Goal: Obtain resource: Download file/media

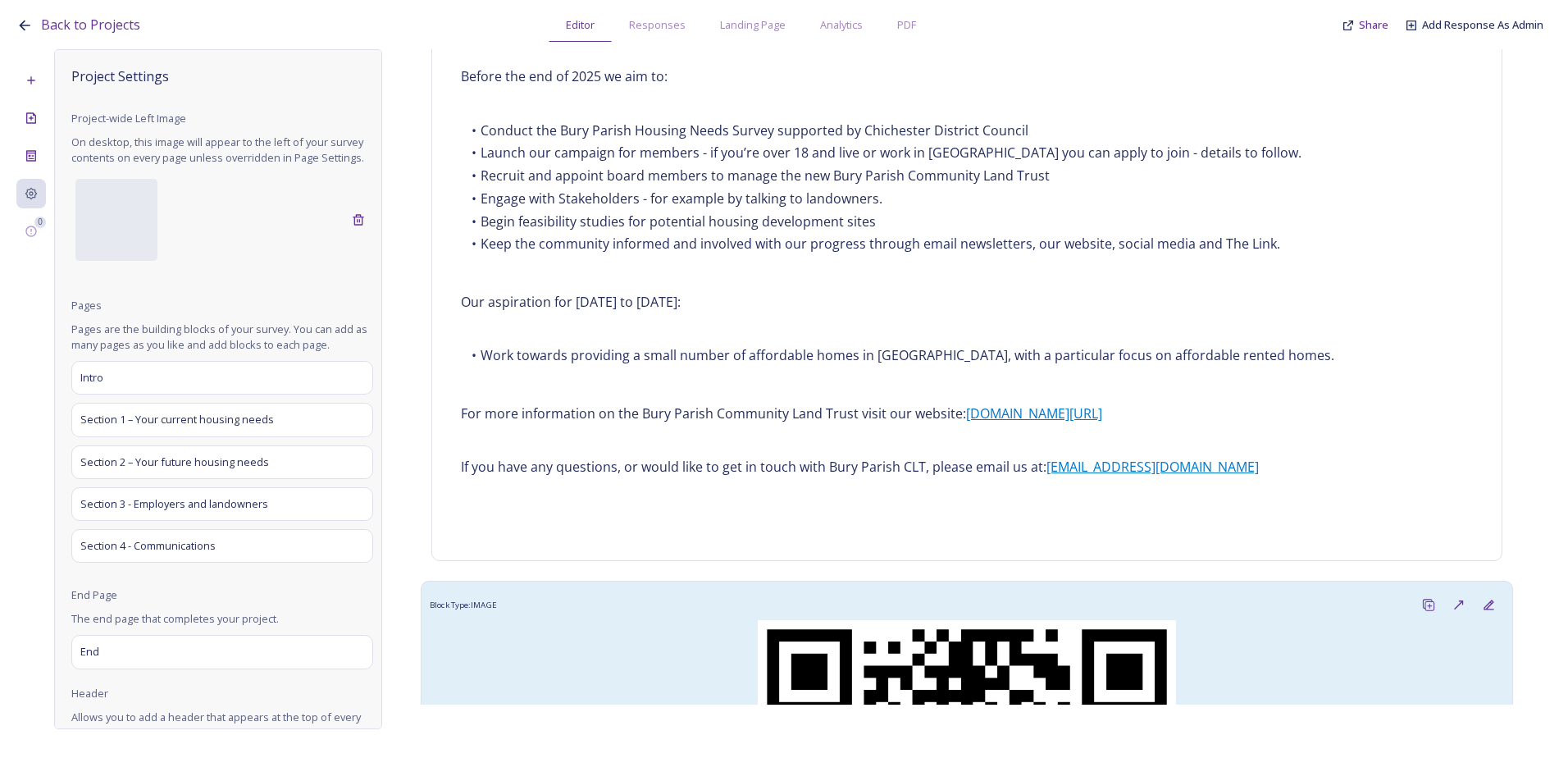
scroll to position [1503, 0]
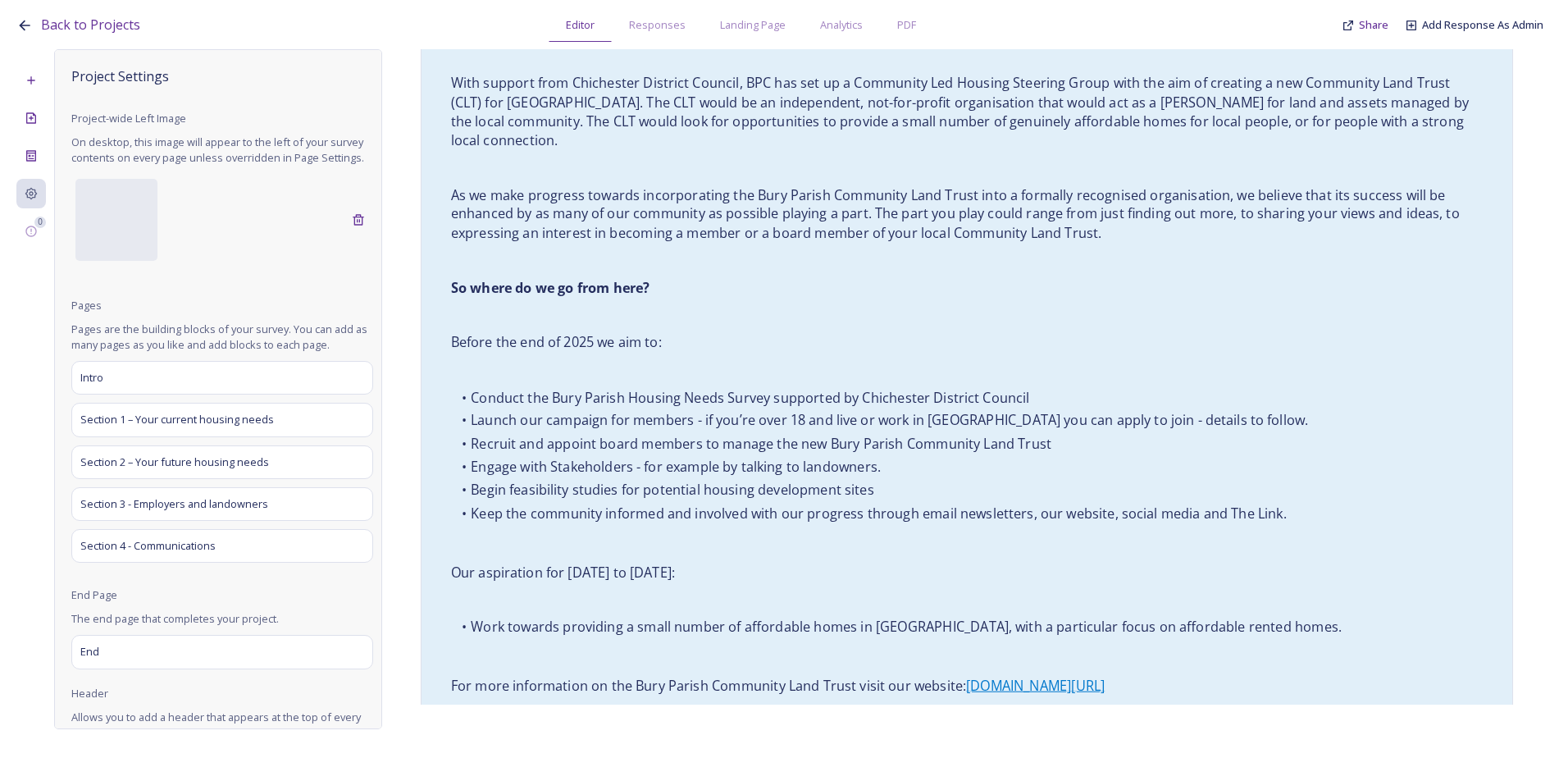
click at [698, 331] on div "Help us to help our community Many of you will understand the challenge of find…" at bounding box center [966, 8] width 1057 height 1621
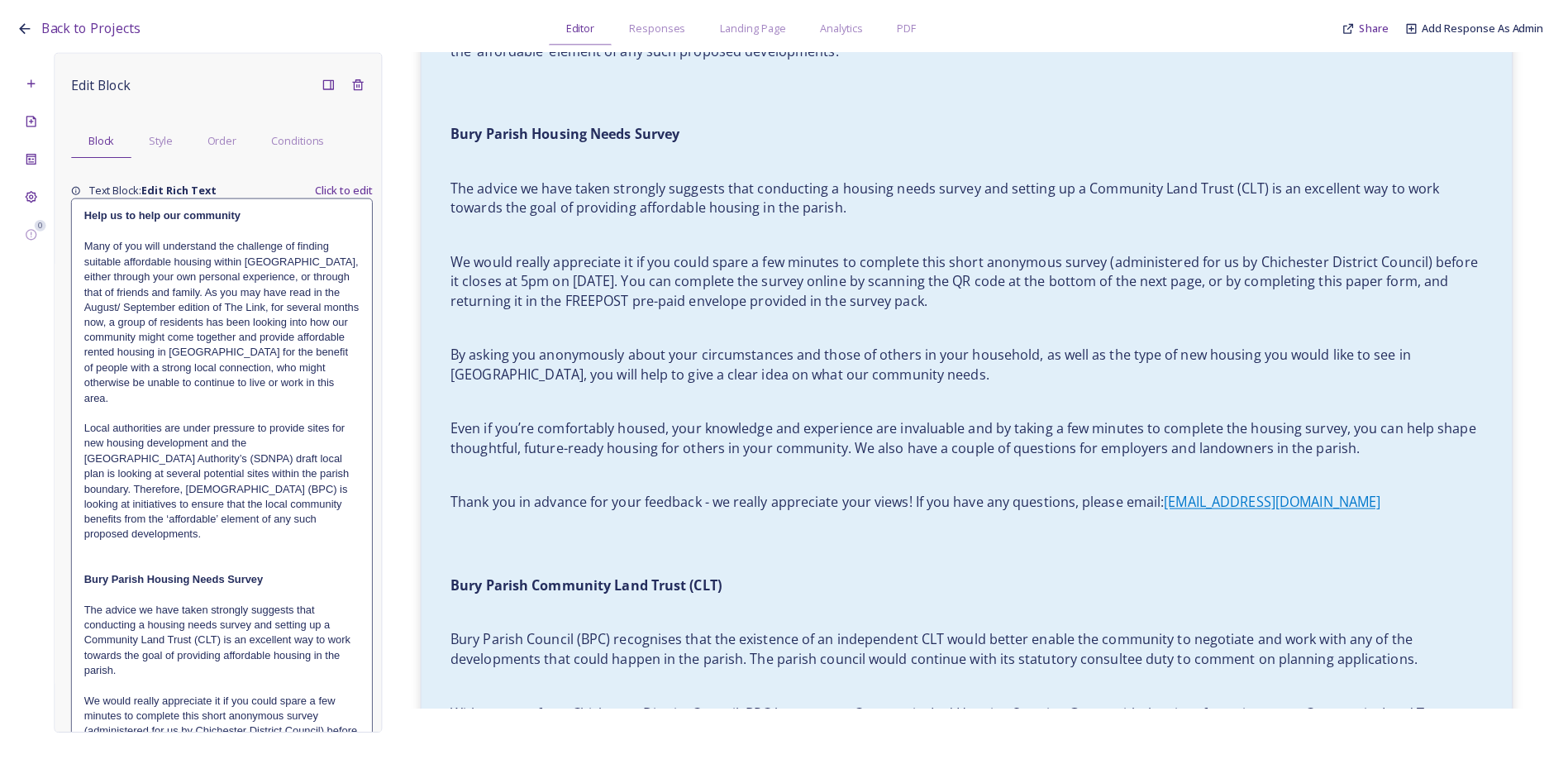
scroll to position [854, 0]
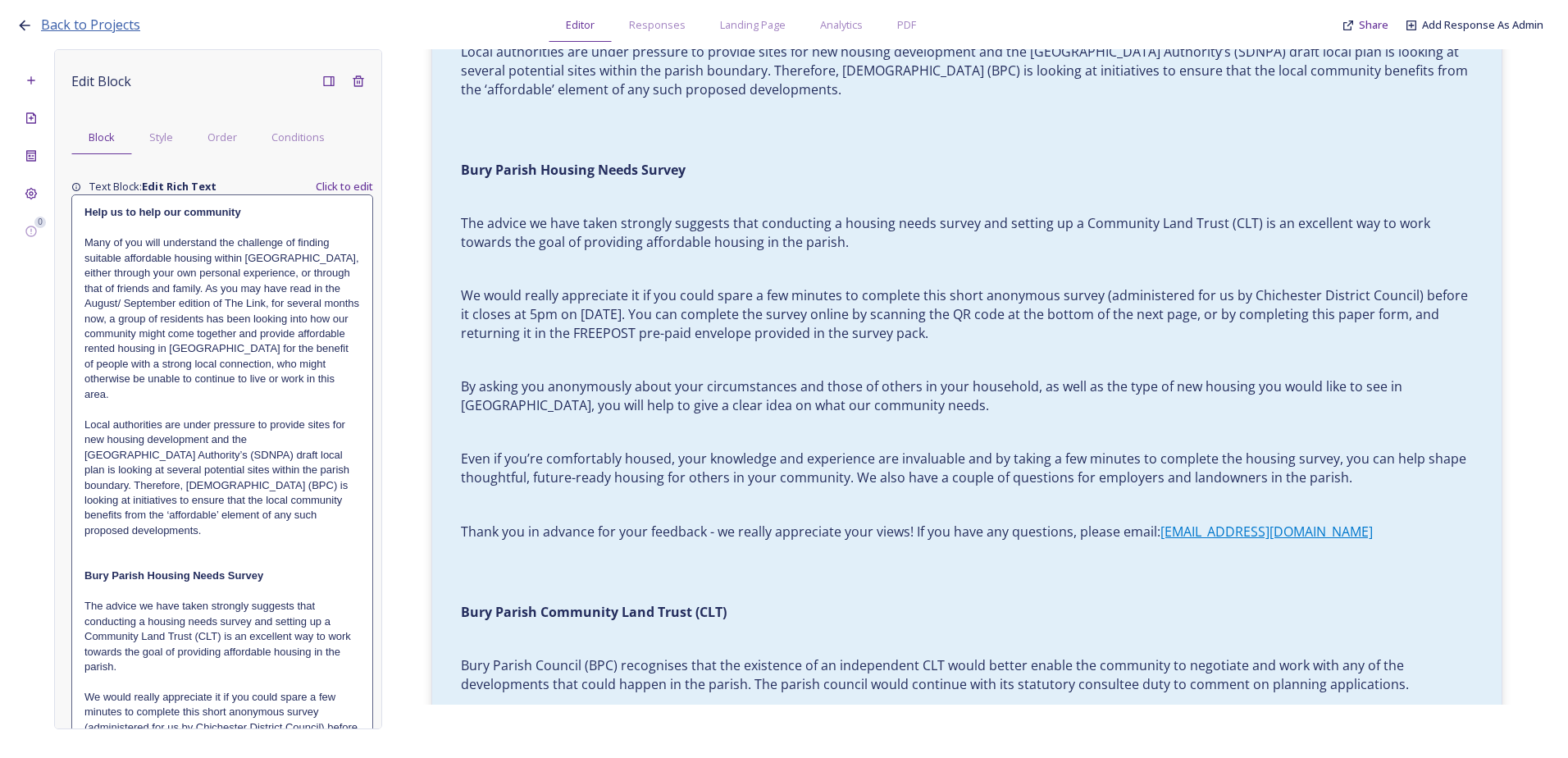
click at [109, 20] on span "Back to Projects" at bounding box center [90, 24] width 99 height 18
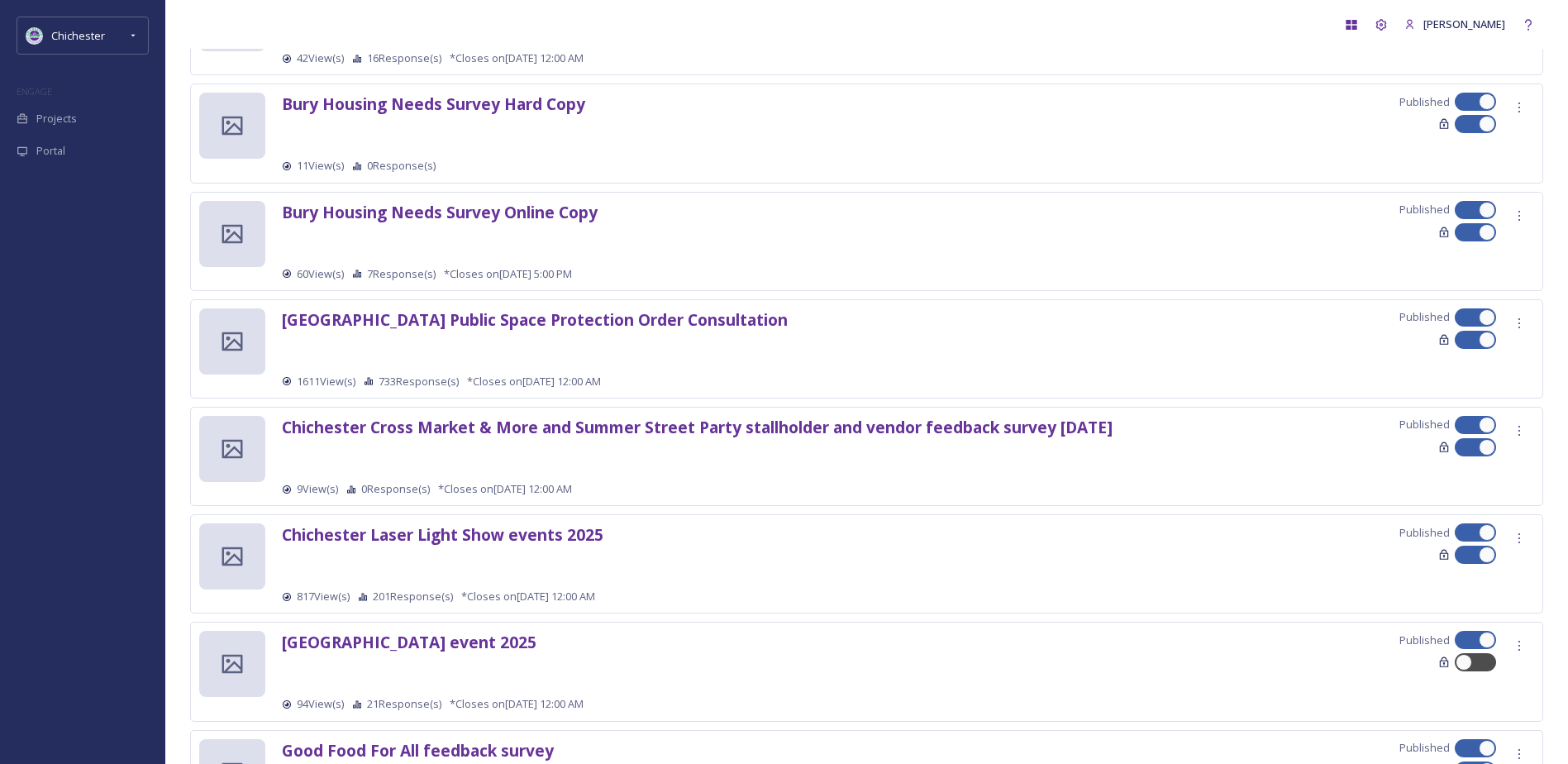
scroll to position [166, 0]
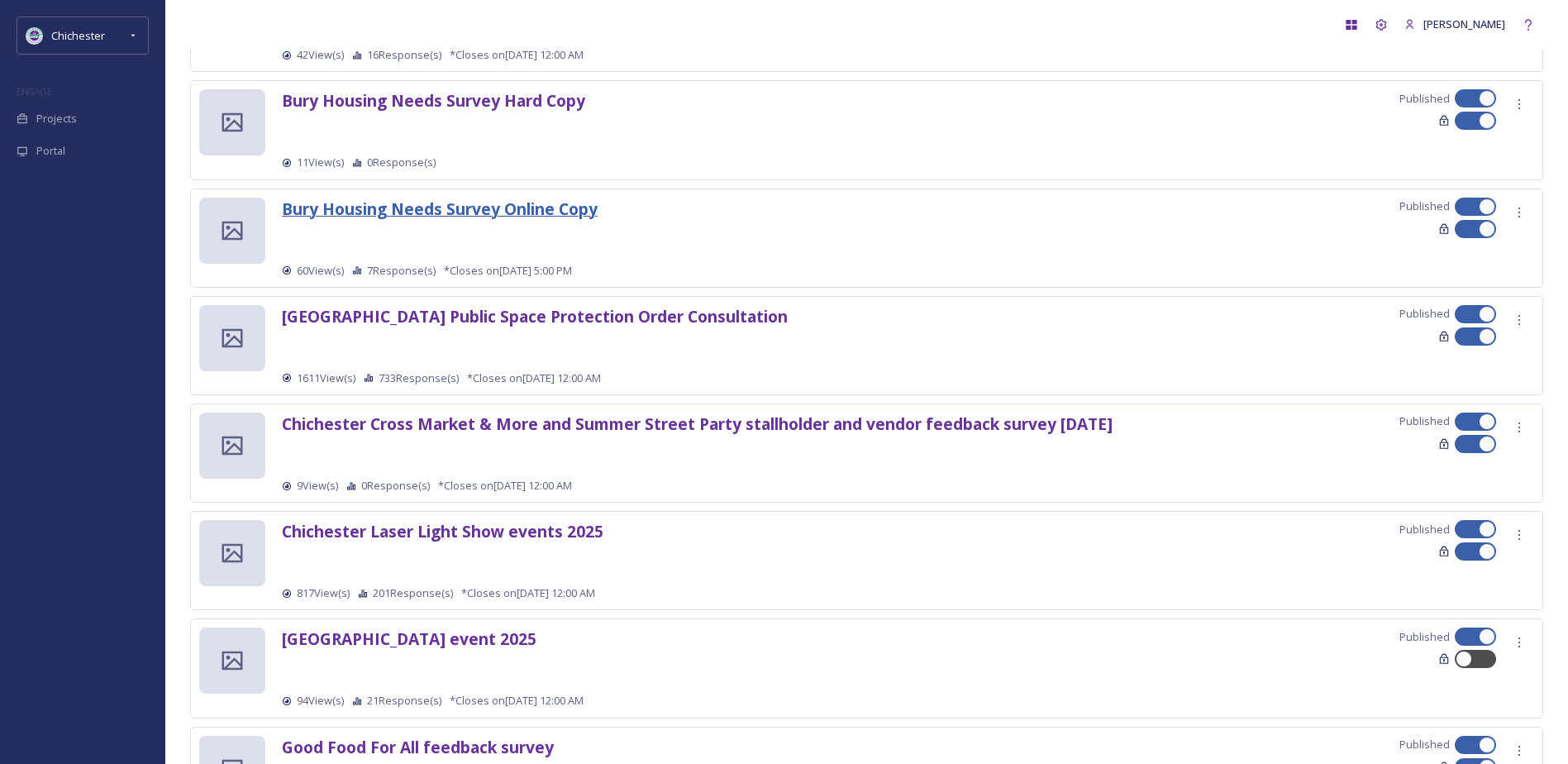
click at [525, 212] on strong "Bury Housing Needs Survey Online Copy" at bounding box center [440, 208] width 315 height 23
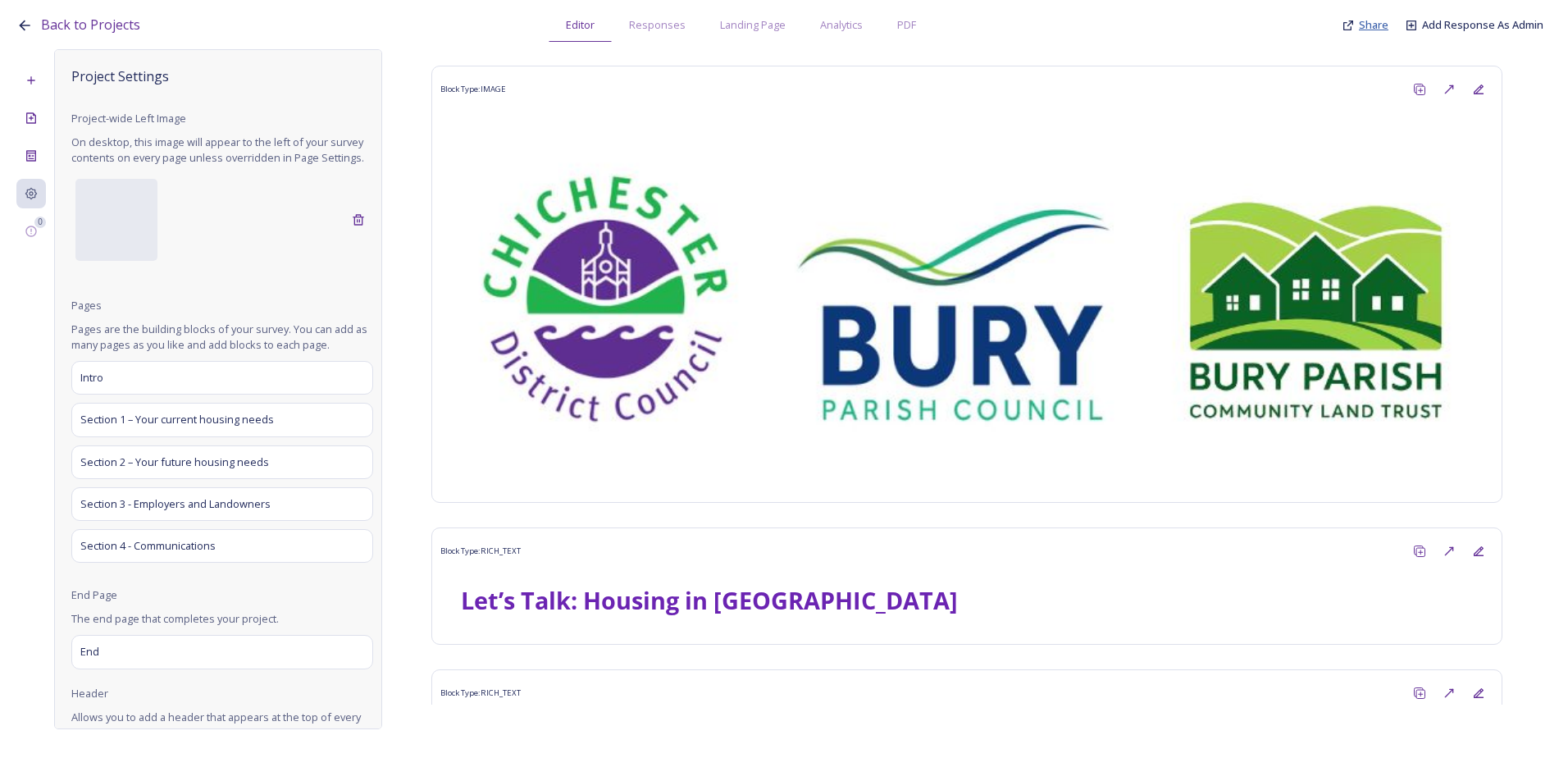
click at [1374, 23] on span "Share" at bounding box center [1373, 24] width 29 height 15
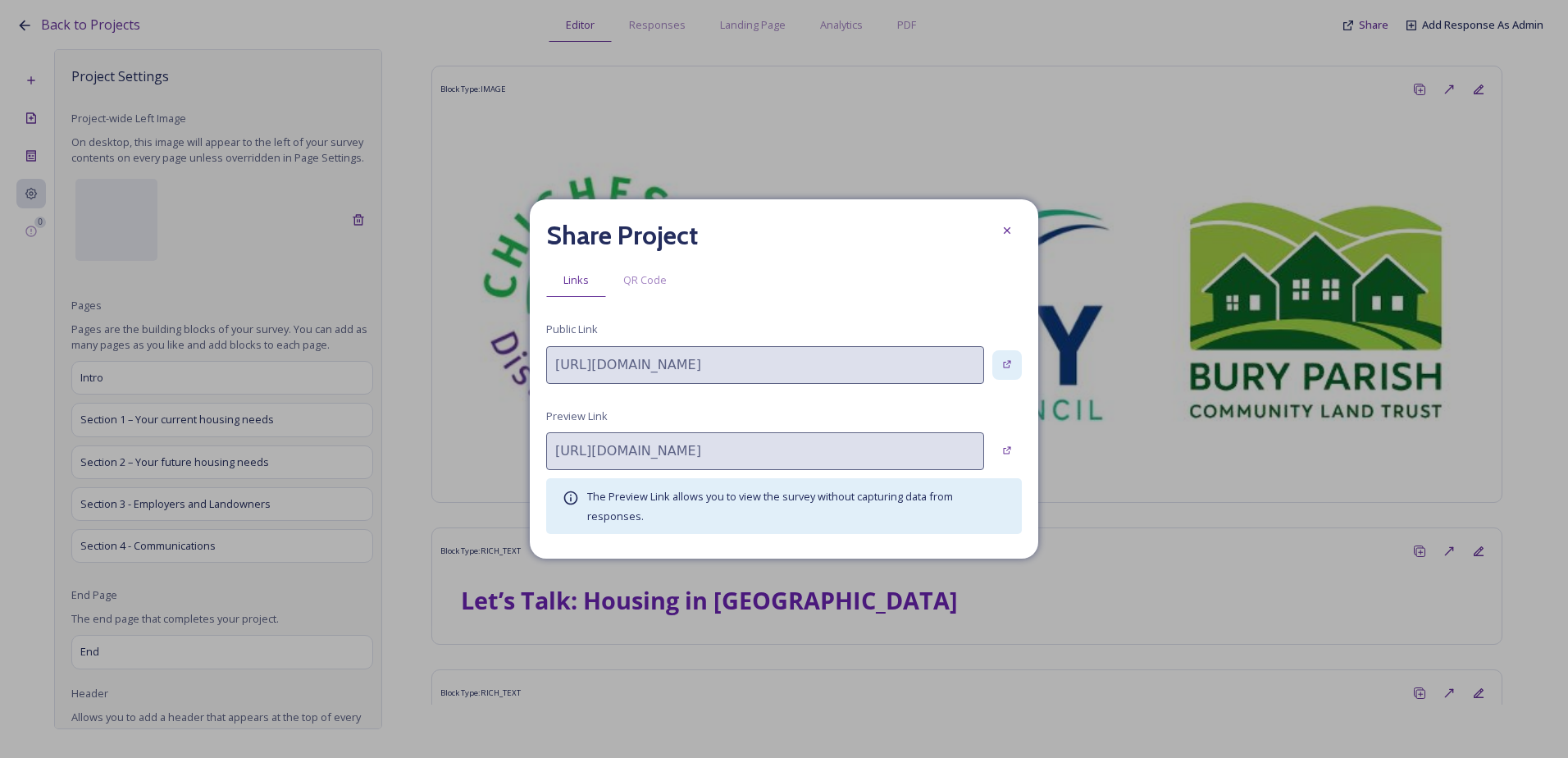
click at [1009, 372] on div at bounding box center [1007, 365] width 29 height 29
click at [1012, 226] on icon at bounding box center [1006, 230] width 13 height 13
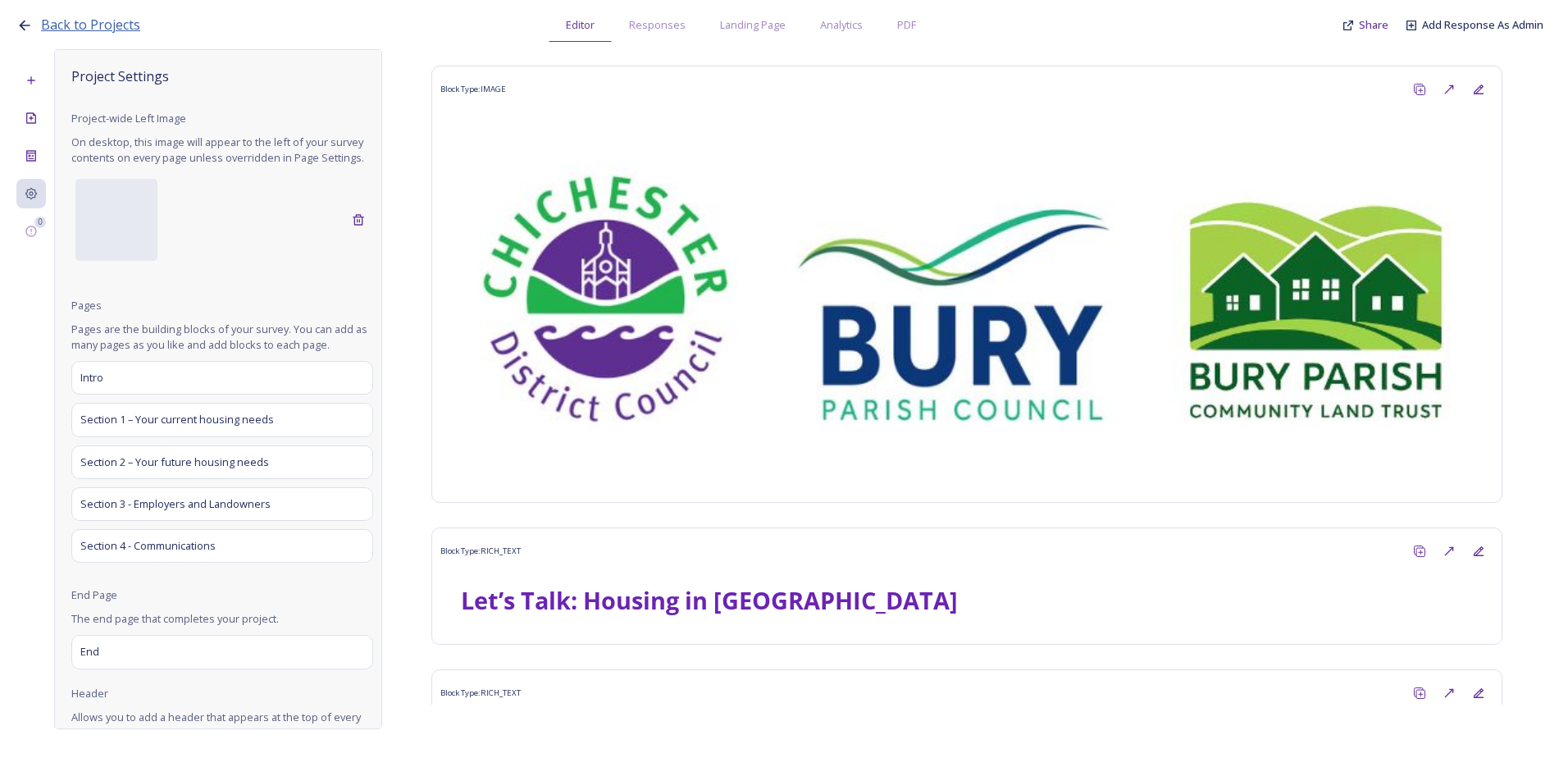
click at [110, 22] on span "Back to Projects" at bounding box center [90, 24] width 99 height 18
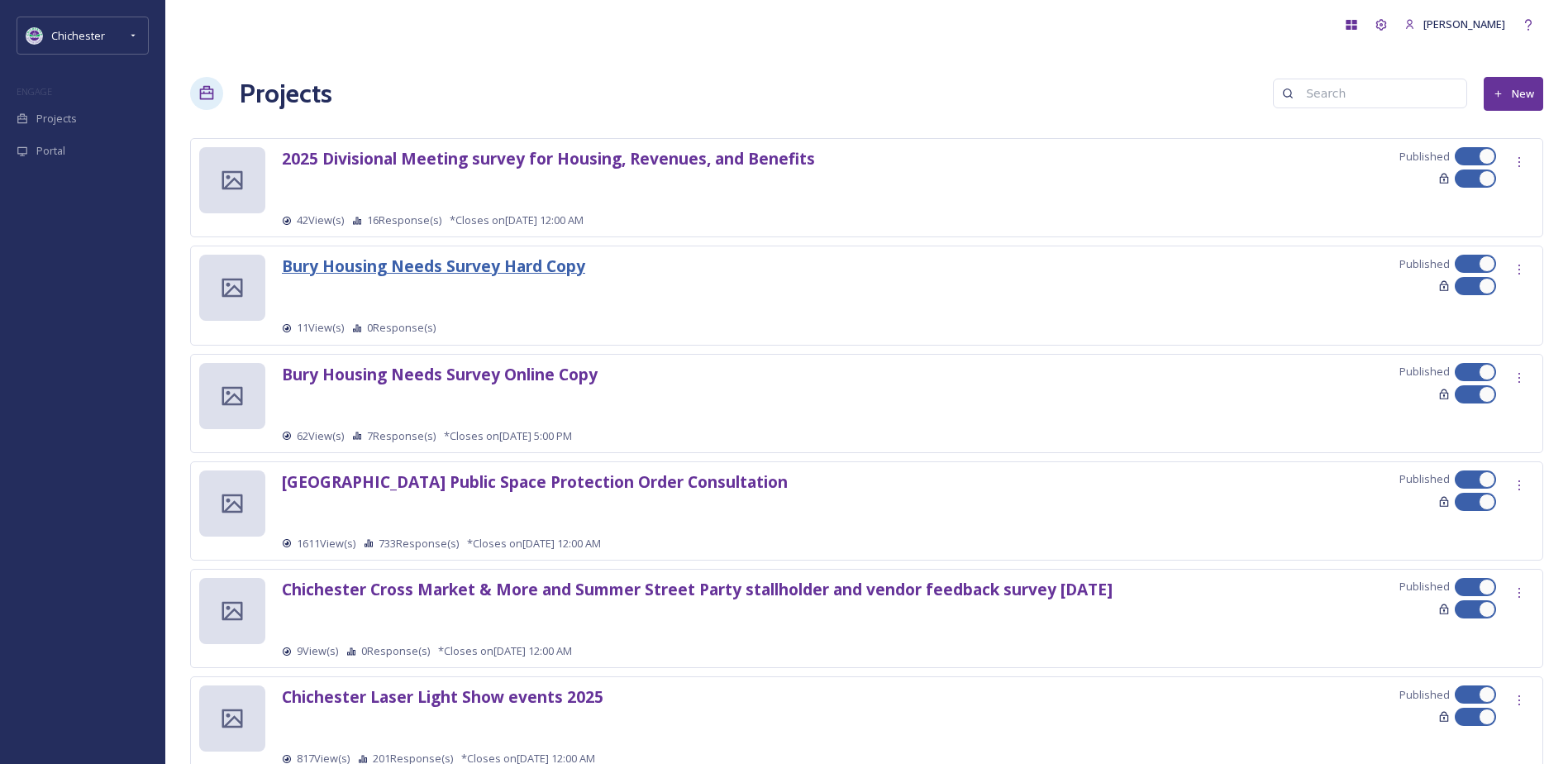
click at [484, 272] on strong "Bury Housing Needs Survey Hard Copy" at bounding box center [434, 265] width 304 height 23
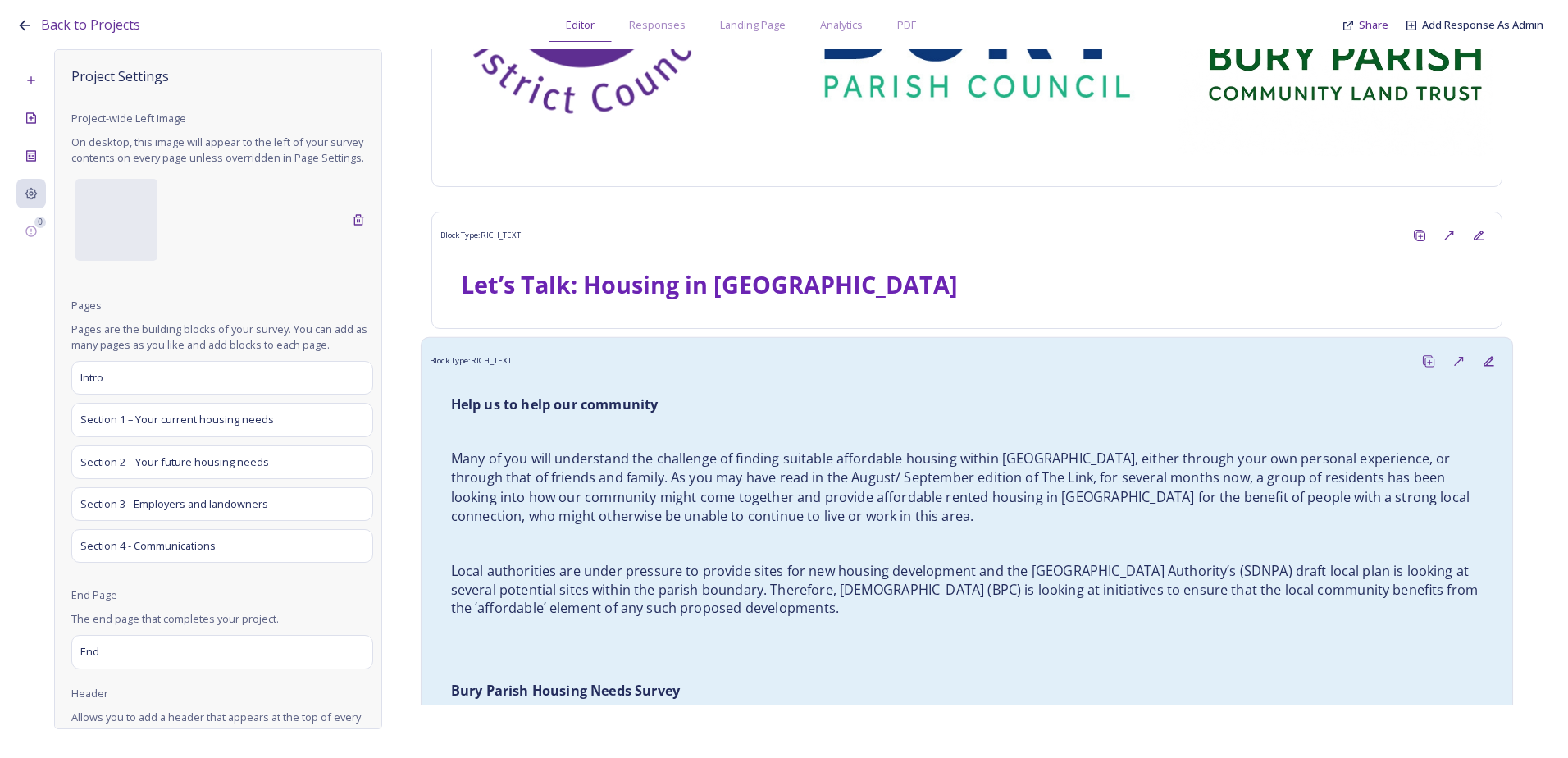
scroll to position [328, 0]
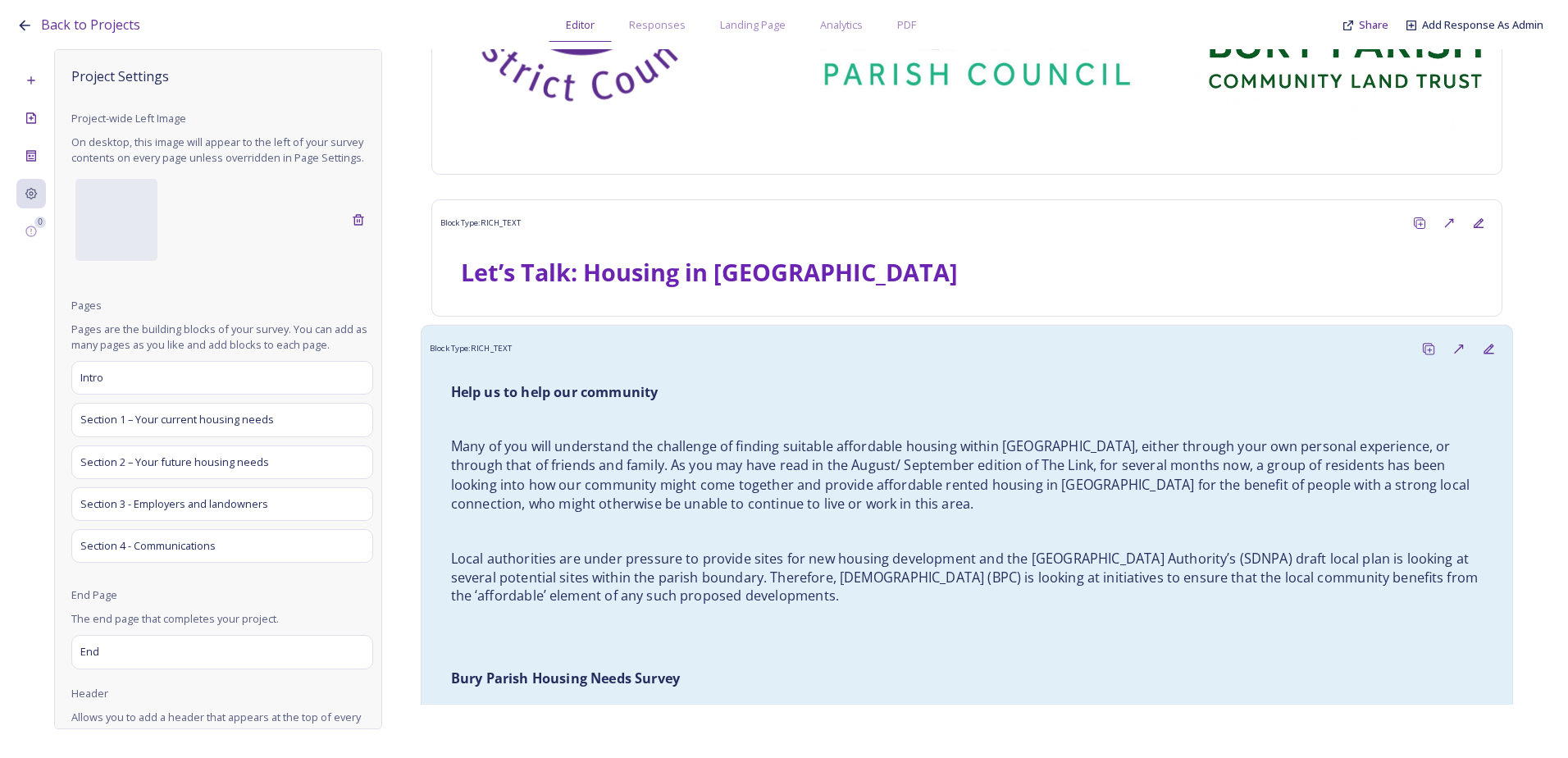
click at [671, 450] on p "Many of you will understand the challenge of finding suitable affordable housin…" at bounding box center [967, 475] width 1032 height 76
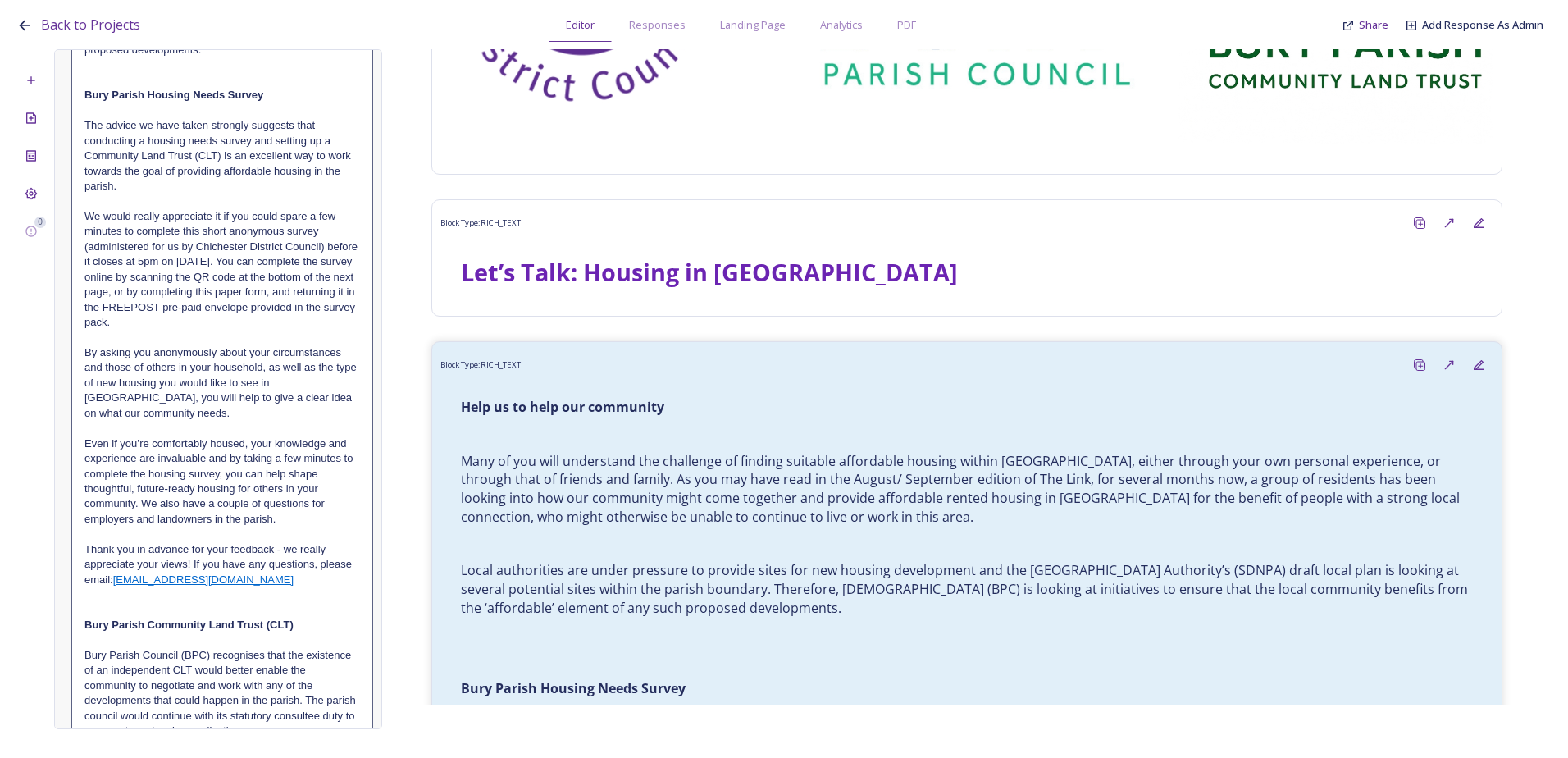
scroll to position [574, 0]
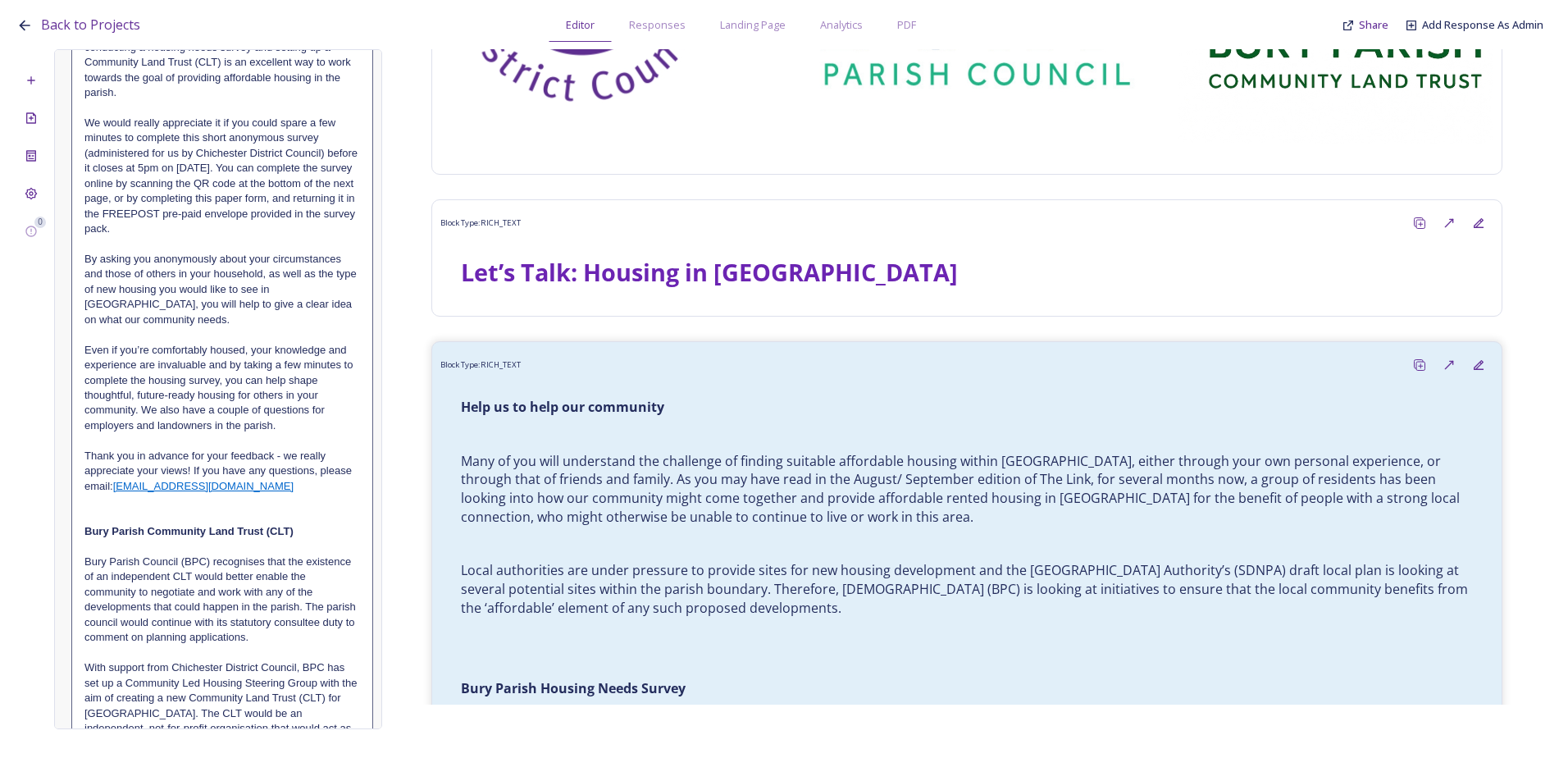
click at [231, 204] on p "We would really appreciate it if you could spare a few minutes to complete this…" at bounding box center [222, 176] width 276 height 121
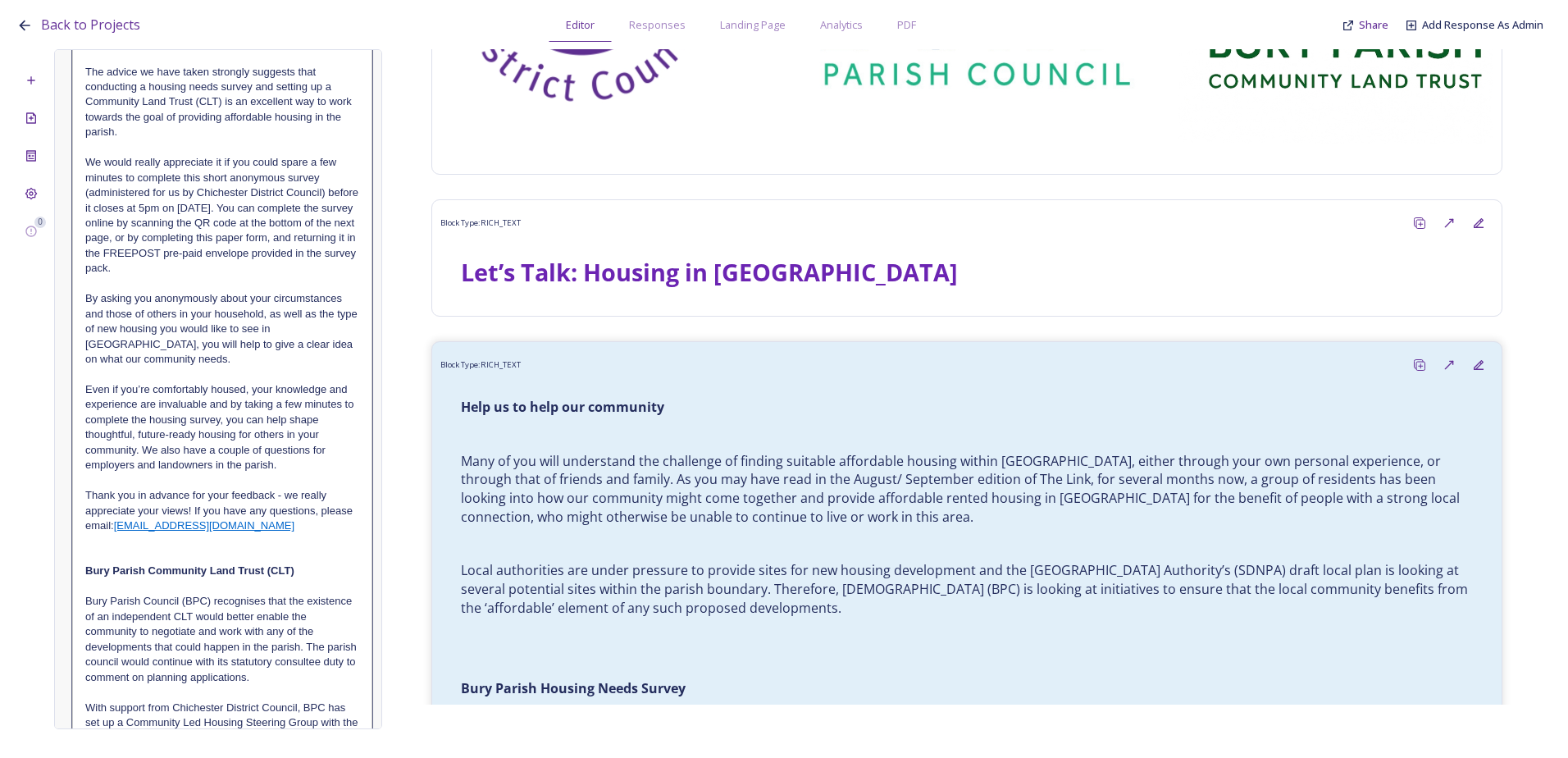
click at [220, 237] on p "We would really appreciate it if you could spare a few minutes to complete this…" at bounding box center [222, 216] width 274 height 121
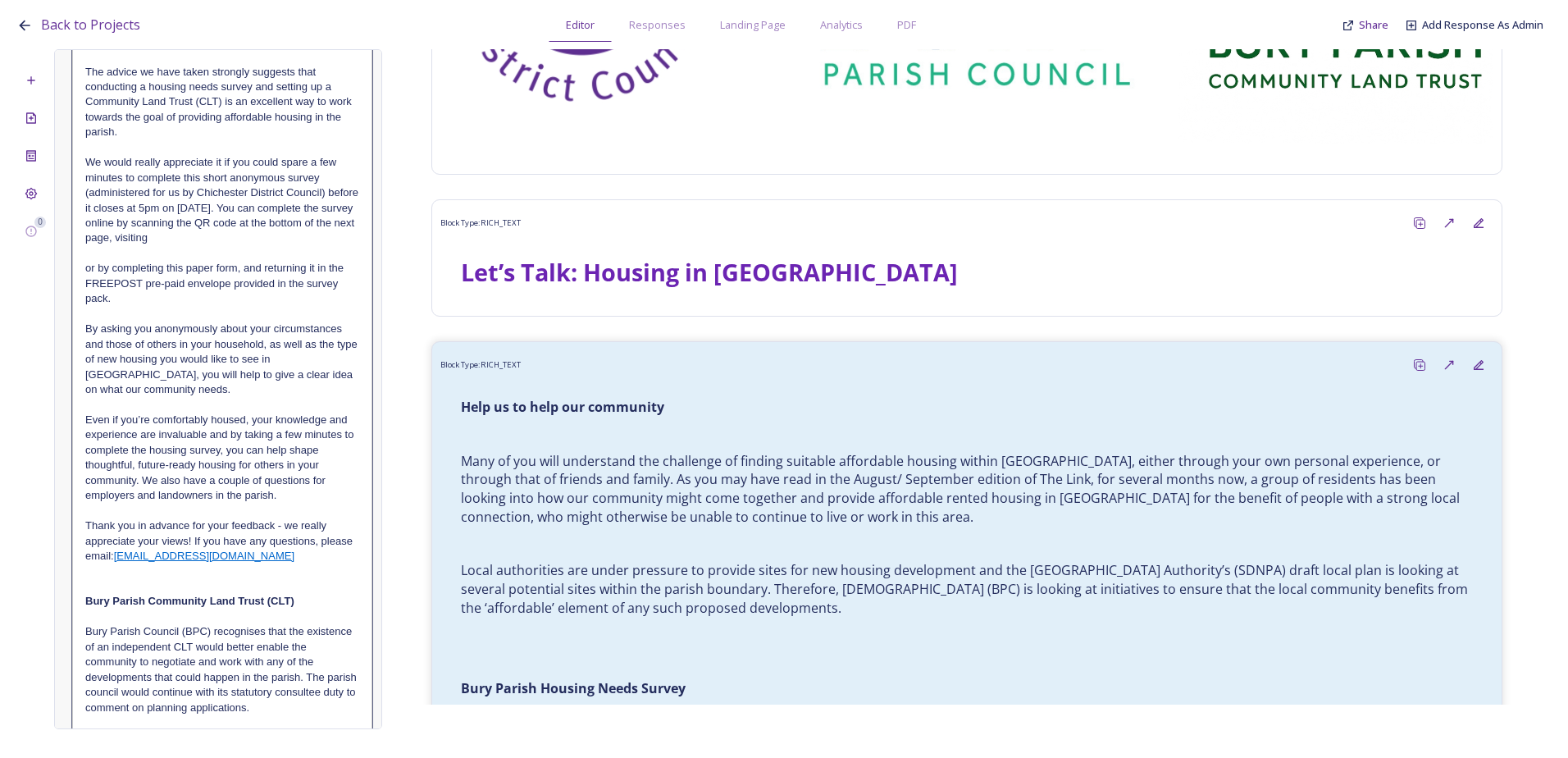
click at [283, 241] on p "We would really appreciate it if you could spare a few minutes to complete this…" at bounding box center [222, 201] width 274 height 91
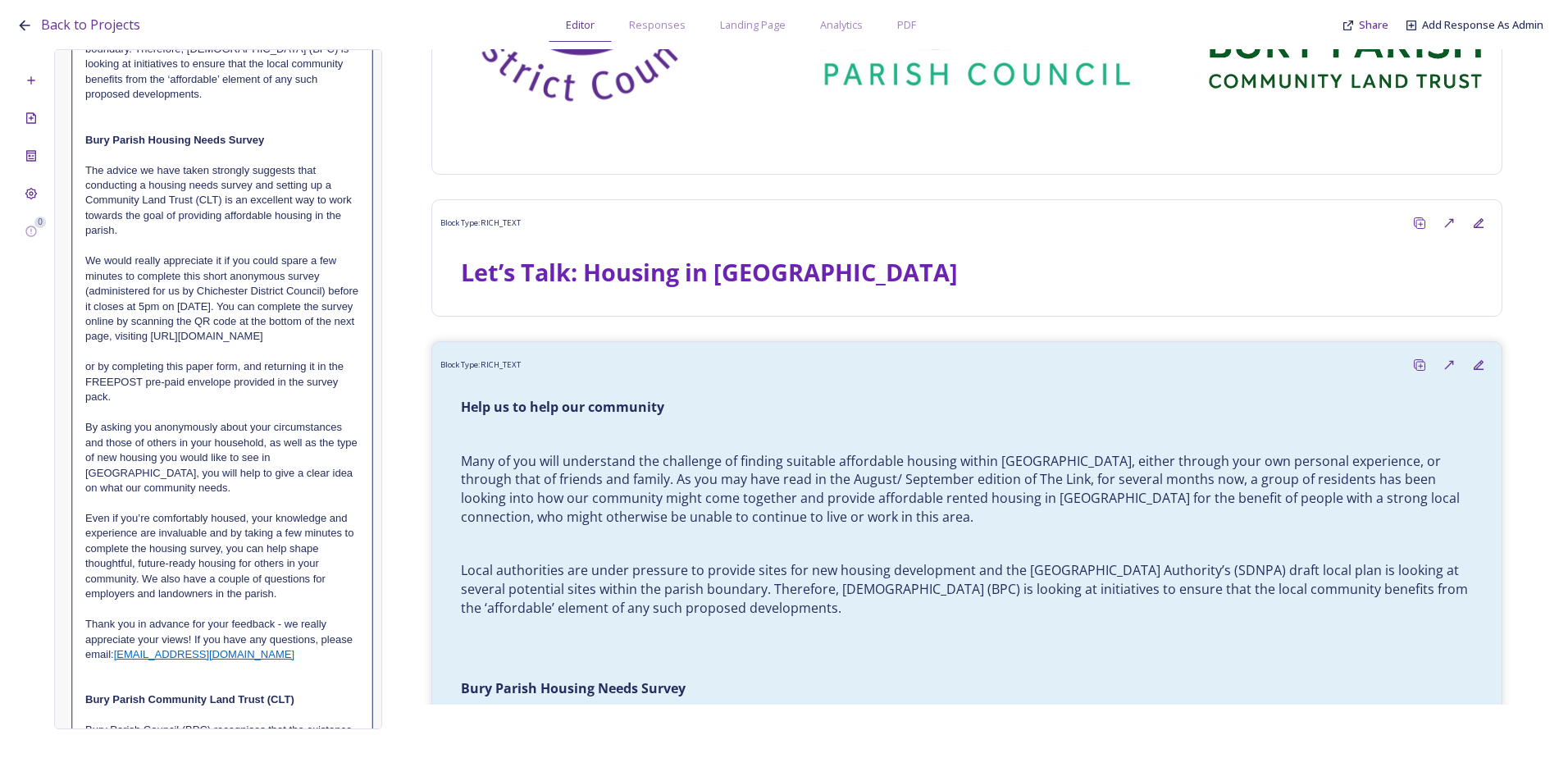
scroll to position [0, 0]
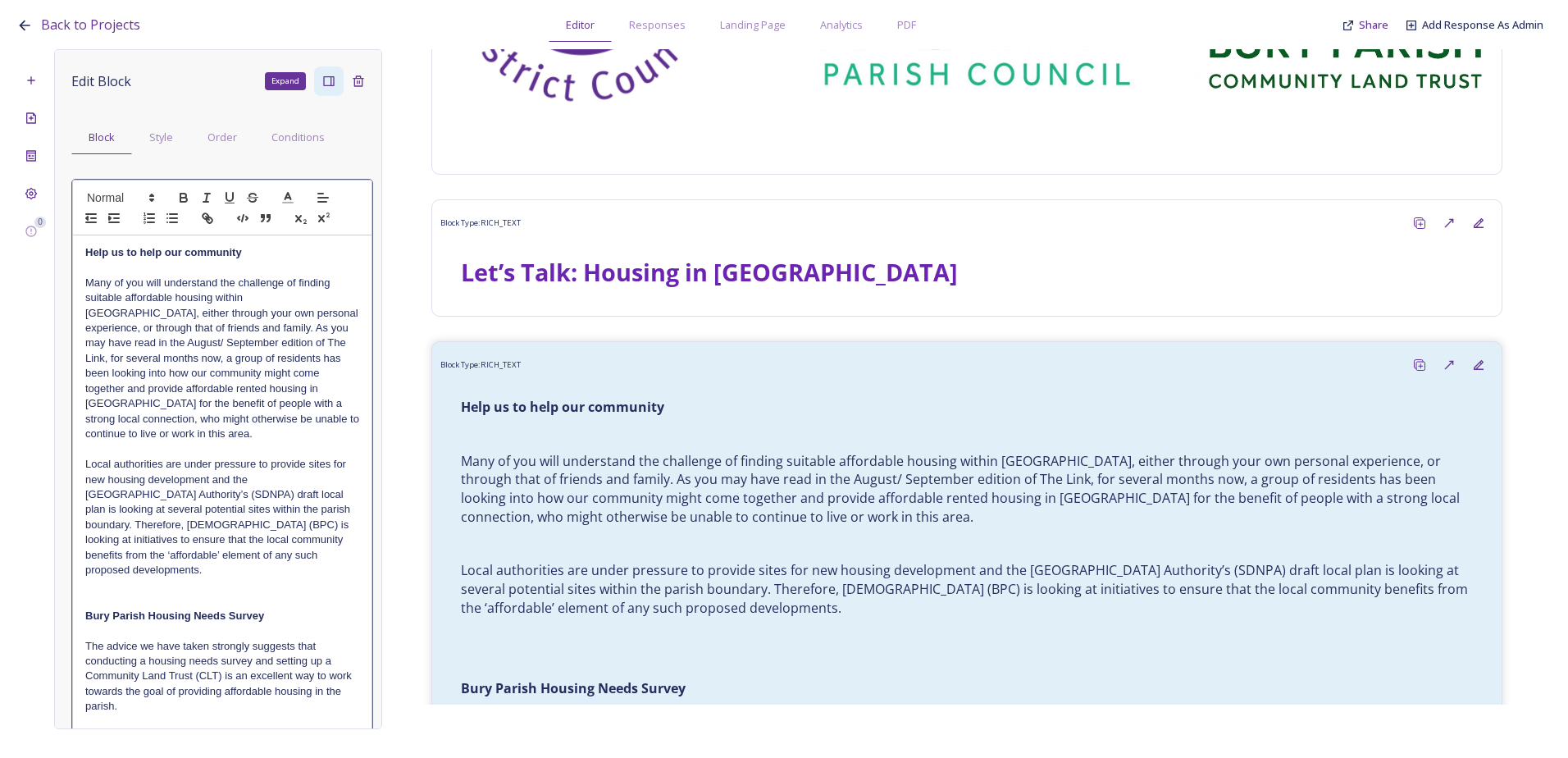
click at [323, 86] on icon at bounding box center [327, 81] width 11 height 10
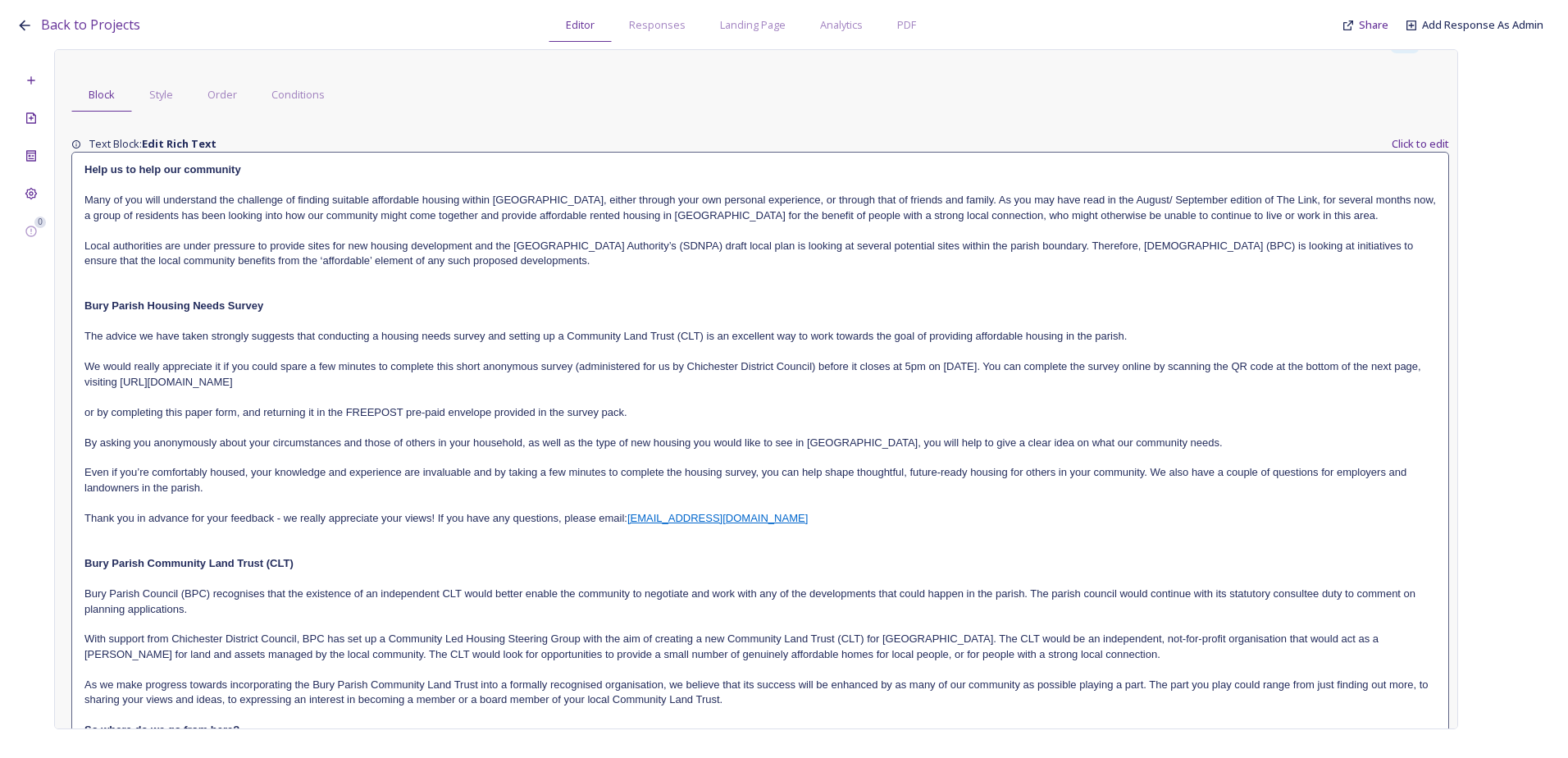
scroll to position [82, 0]
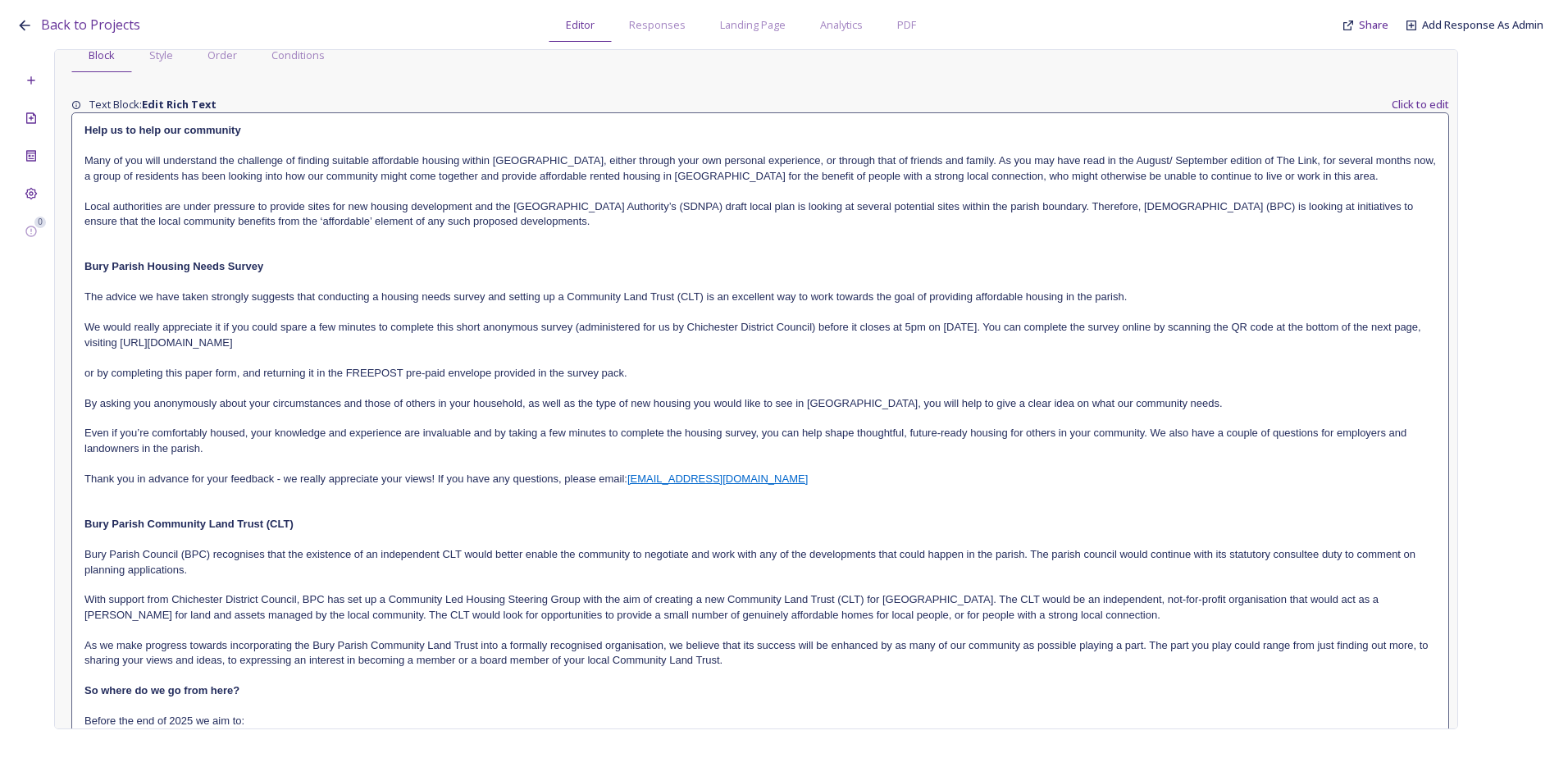
click at [559, 356] on p at bounding box center [760, 357] width 1351 height 15
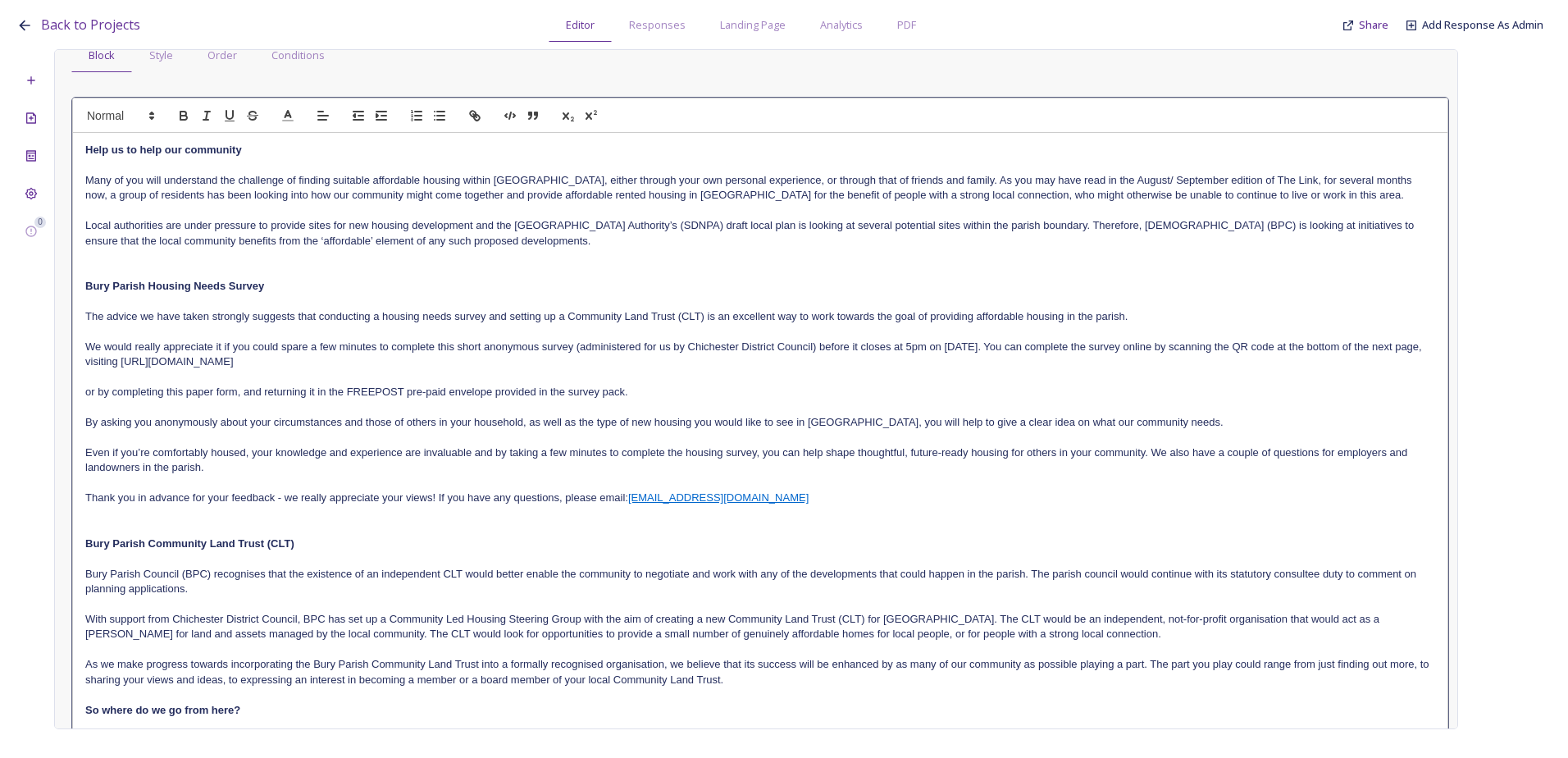
drag, startPoint x: 562, startPoint y: 358, endPoint x: 172, endPoint y: 368, distance: 390.1
click at [172, 368] on p "We would really appreciate it if you could spare a few minutes to complete this…" at bounding box center [760, 354] width 1350 height 30
copy p "https://app.snapsea.io/p/c/chichester/bury-housing-needs-survey-online-copy/par…"
click at [218, 372] on p at bounding box center [760, 377] width 1350 height 15
click at [137, 358] on p "We would really appreciate it if you could spare a few minutes to complete this…" at bounding box center [760, 354] width 1350 height 30
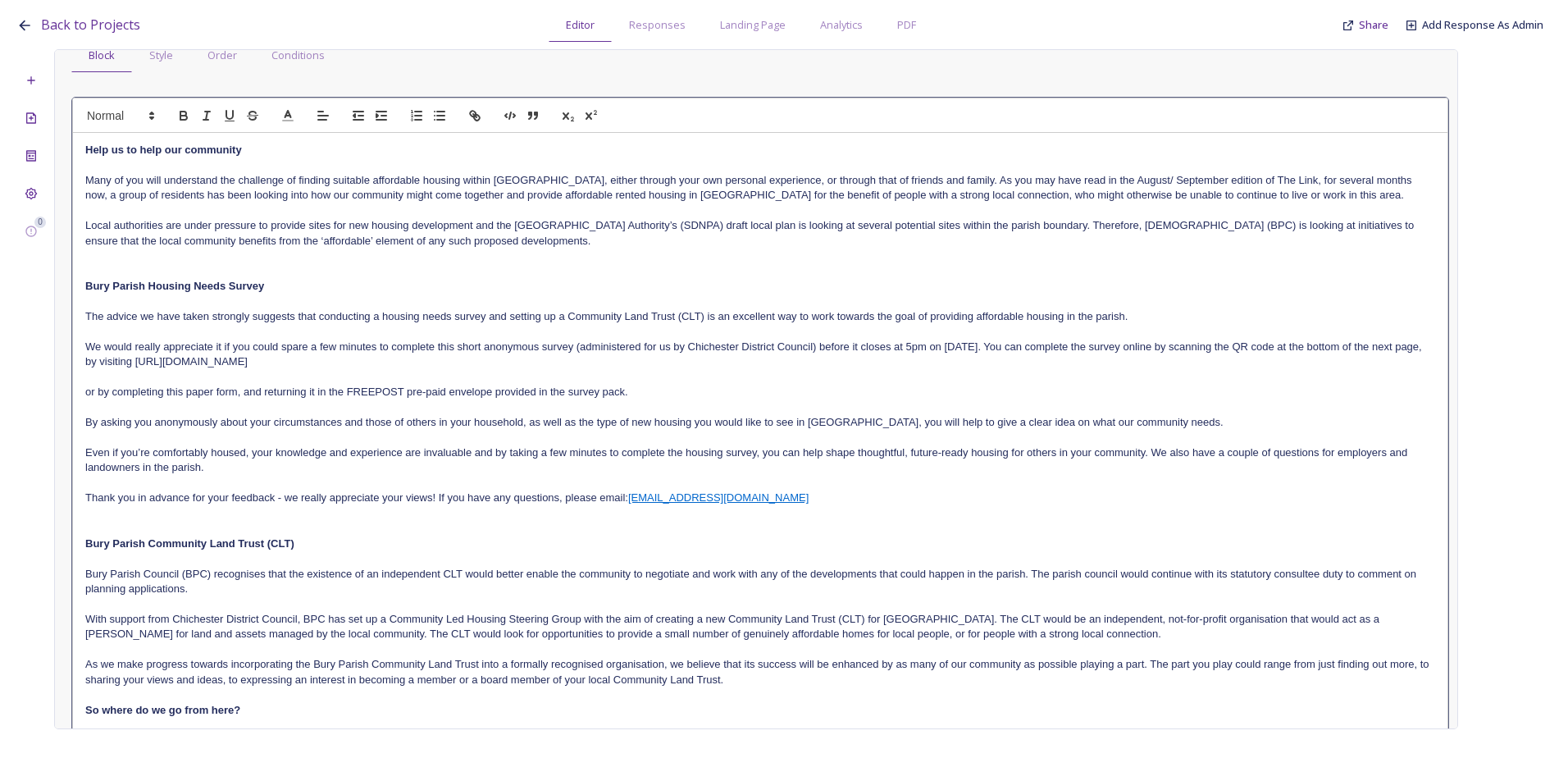
click at [183, 360] on p "We would really appreciate it if you could spare a few minutes to complete this…" at bounding box center [760, 354] width 1350 height 30
click at [635, 358] on p "We would really appreciate it if you could spare a few minutes to complete this…" at bounding box center [760, 354] width 1350 height 30
click at [85, 393] on p "or by completing this paper form, and returning it in the FREEPOST pre-paid env…" at bounding box center [760, 391] width 1350 height 15
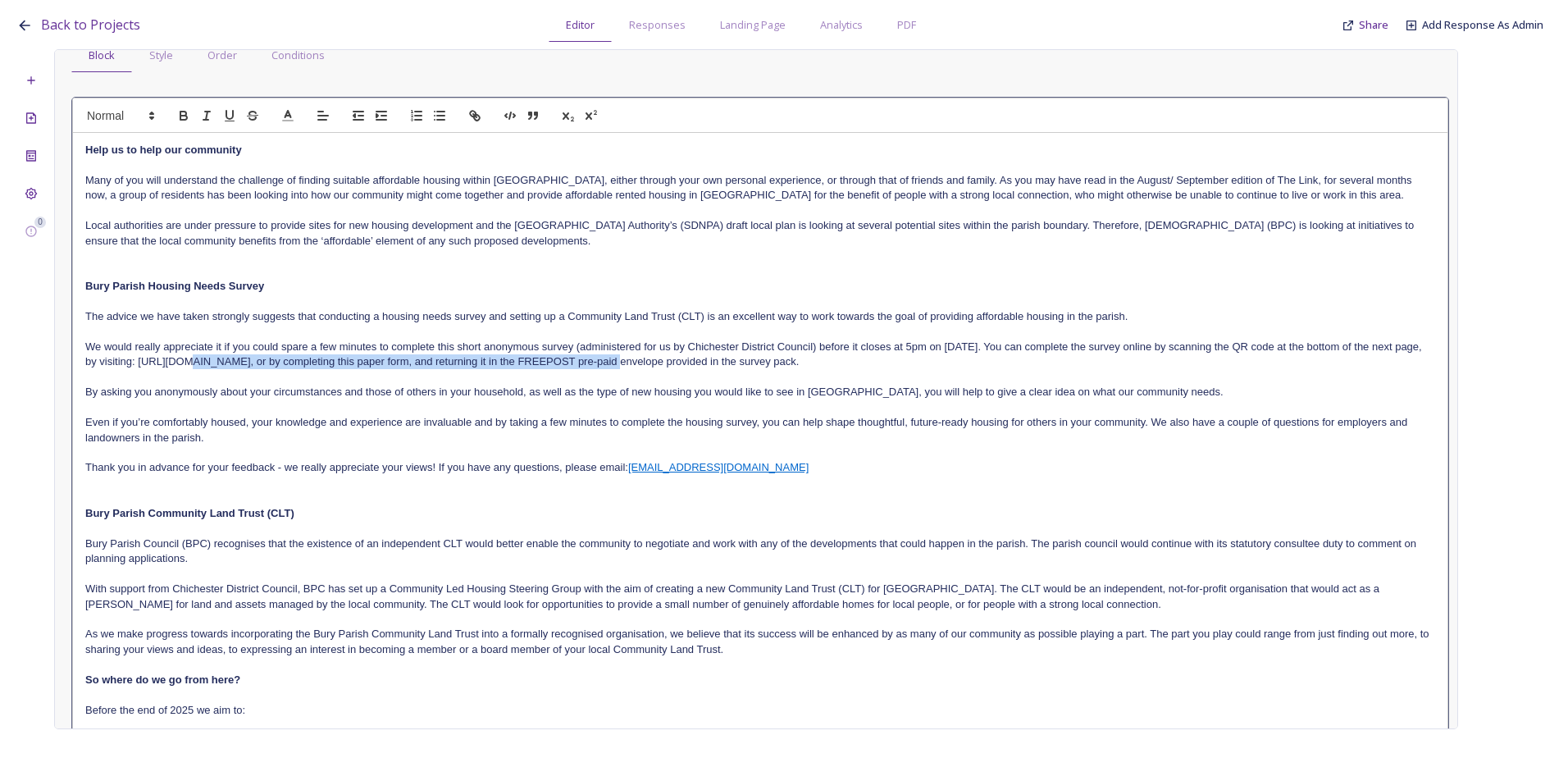
drag, startPoint x: 191, startPoint y: 364, endPoint x: 603, endPoint y: 368, distance: 412.0
click at [603, 368] on p "We would really appreciate it if you could spare a few minutes to complete this…" at bounding box center [760, 354] width 1350 height 30
click at [474, 115] on icon "button" at bounding box center [477, 117] width 6 height 6
type input "https://app.snapsea.io/p/c/chichester/bury-housing-needs-survey-online-copy/par…"
click at [501, 392] on link at bounding box center [496, 391] width 38 height 13
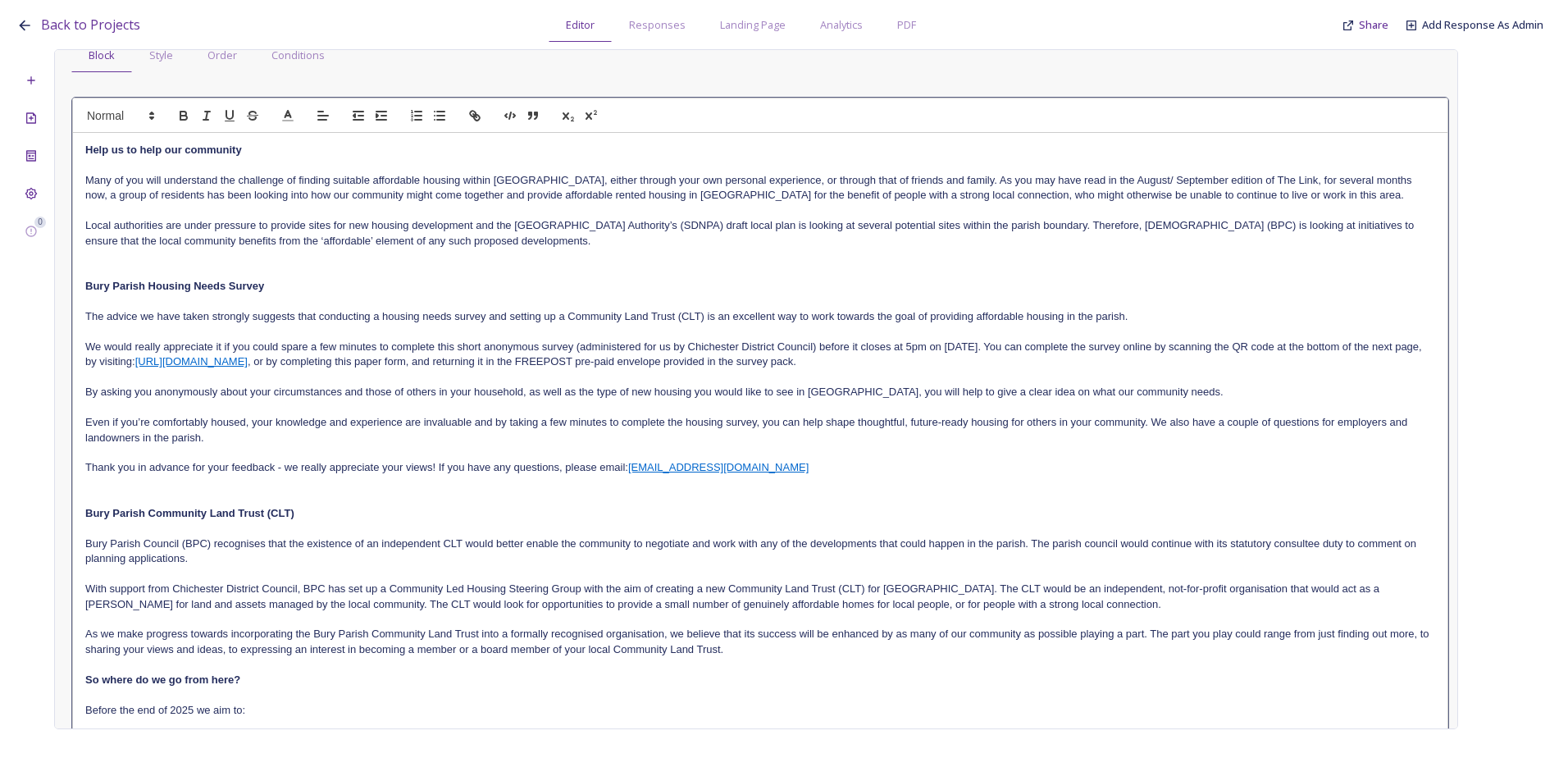
click at [719, 334] on p at bounding box center [760, 331] width 1350 height 15
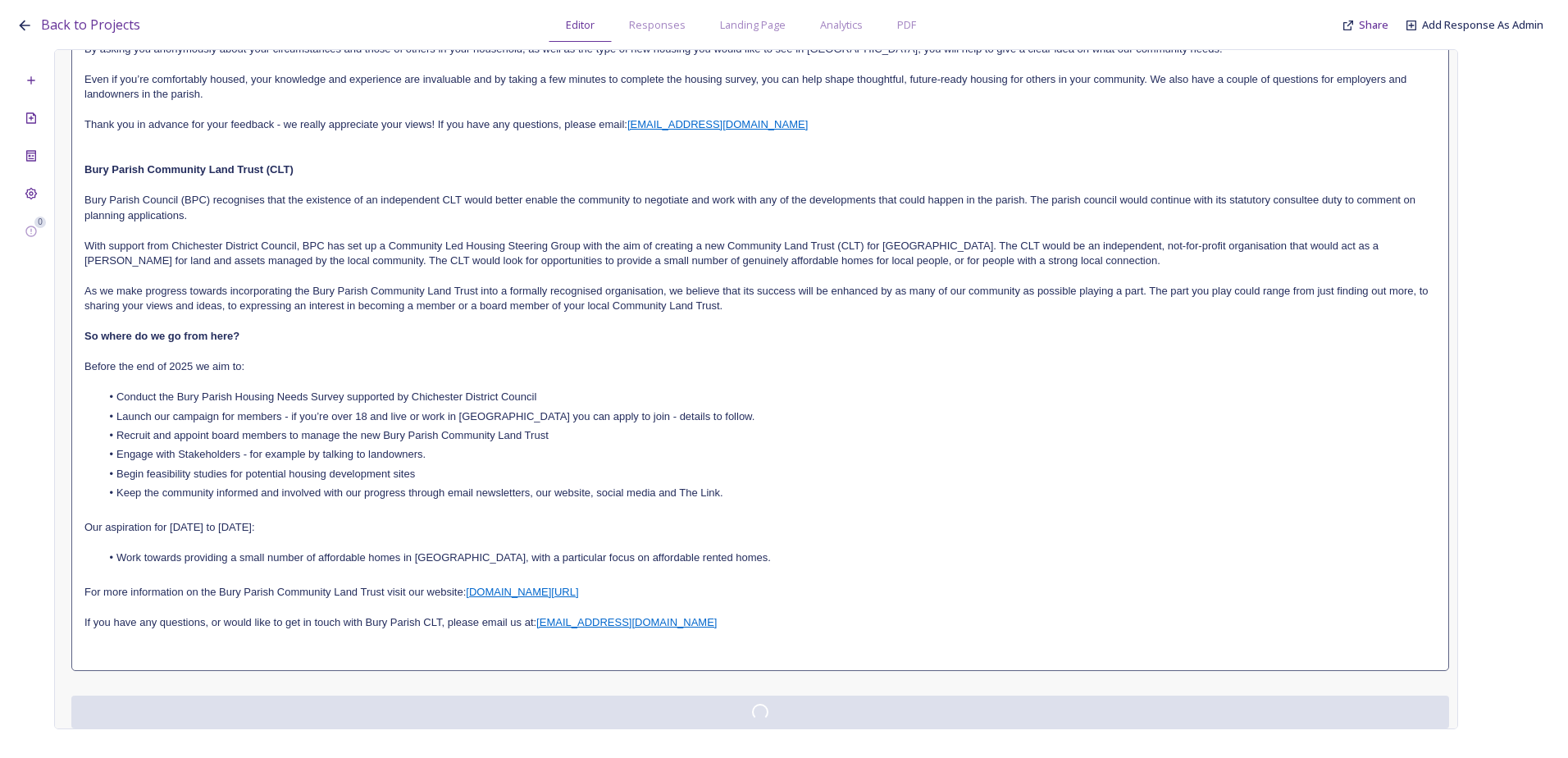
scroll to position [0, 0]
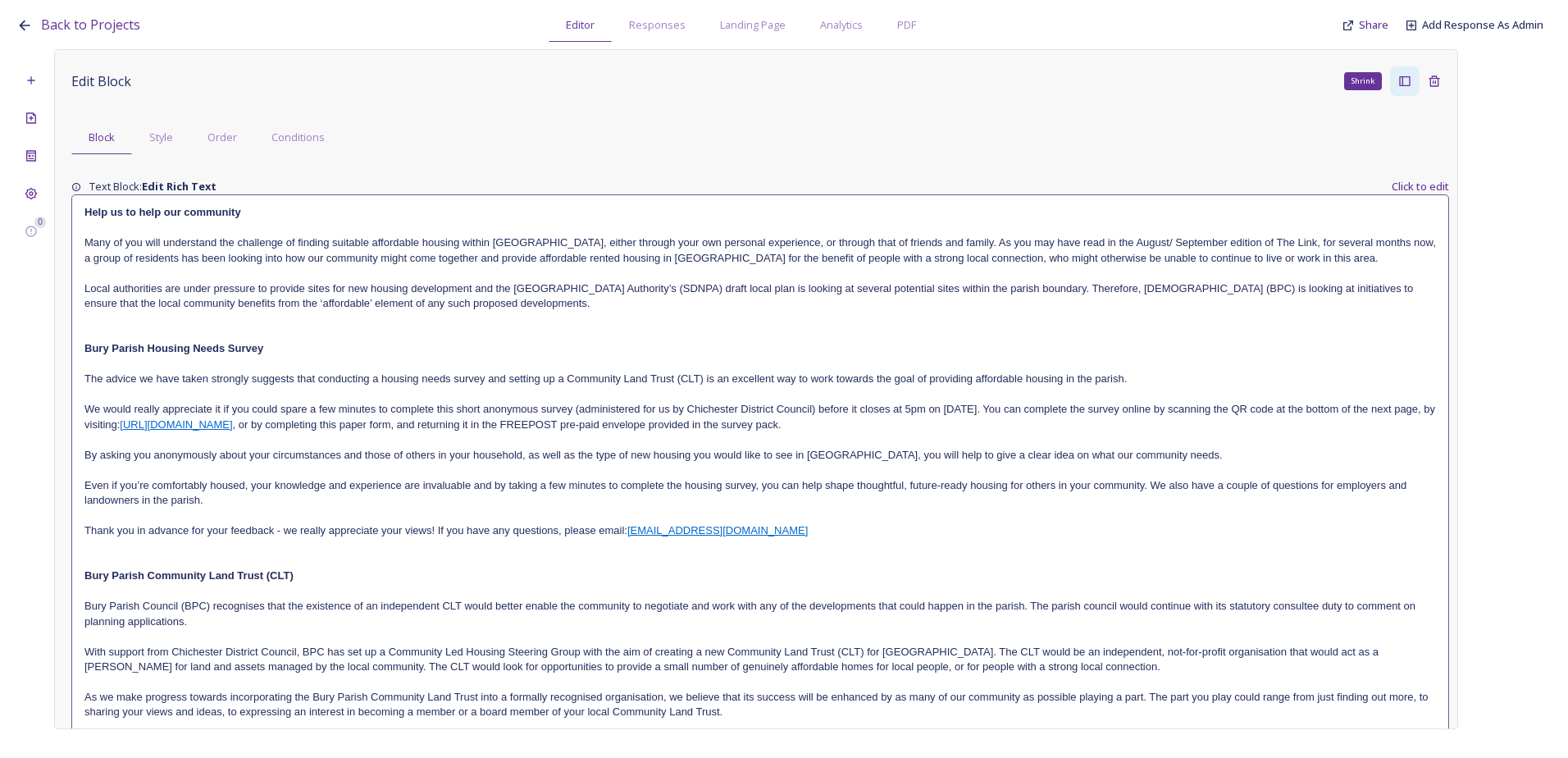
click at [669, 715] on div "Edit Block Shrink Block Style Order Conditions Text Block: Edit Rich Text Click…" at bounding box center [760, 601] width 1377 height 1068
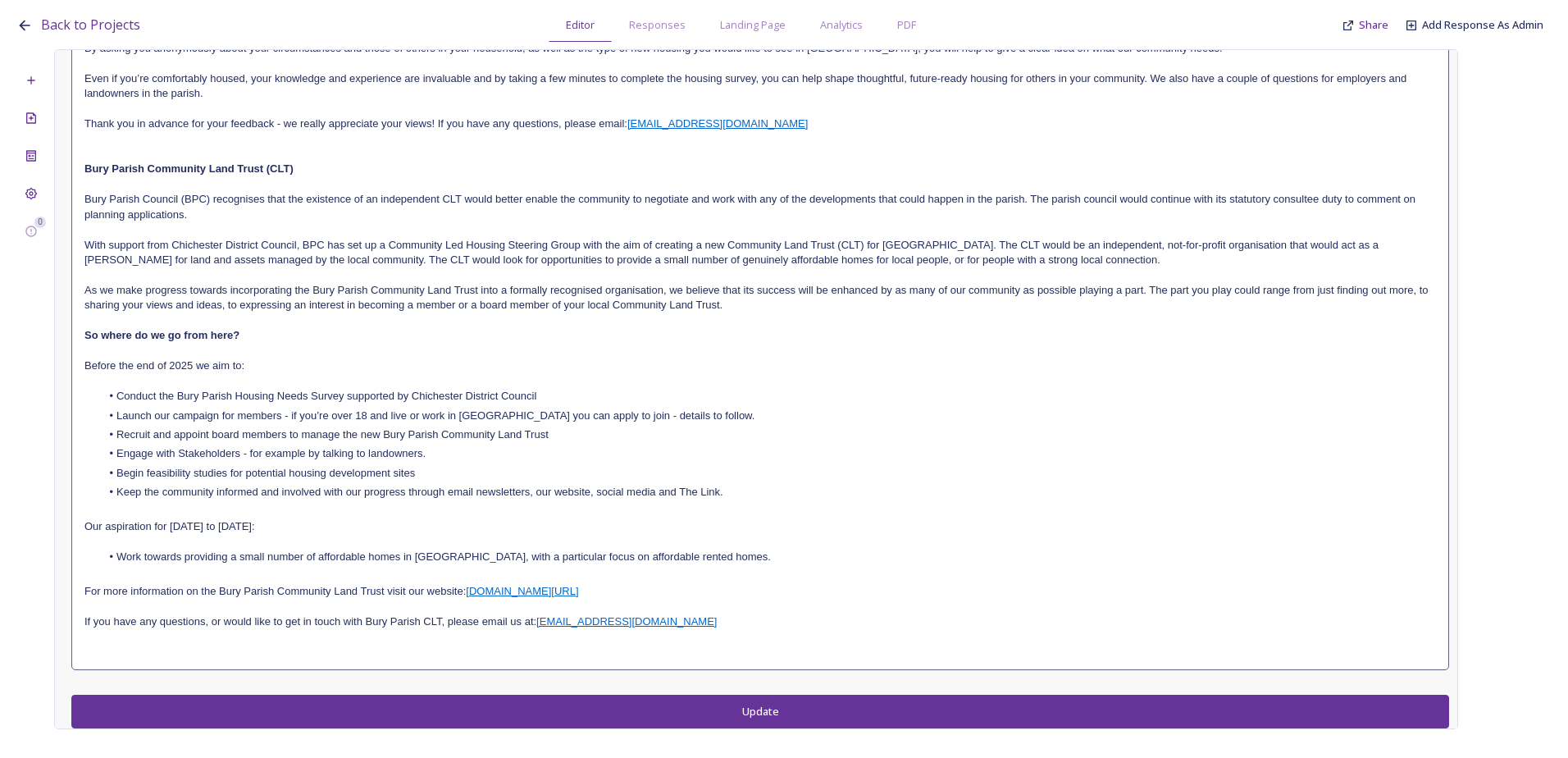
click at [720, 725] on button "Update" at bounding box center [760, 711] width 1377 height 33
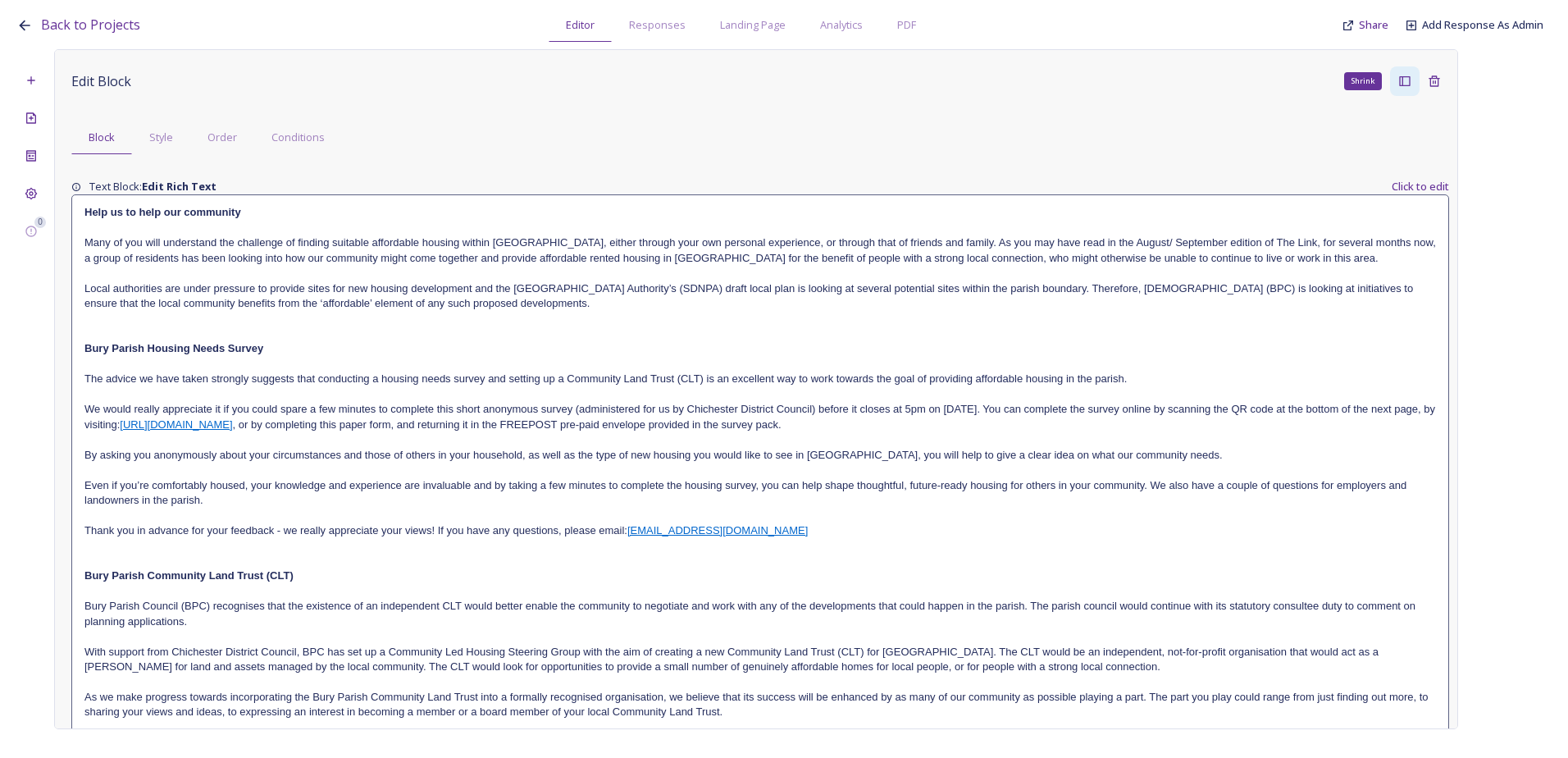
click at [1398, 84] on icon at bounding box center [1404, 80] width 13 height 13
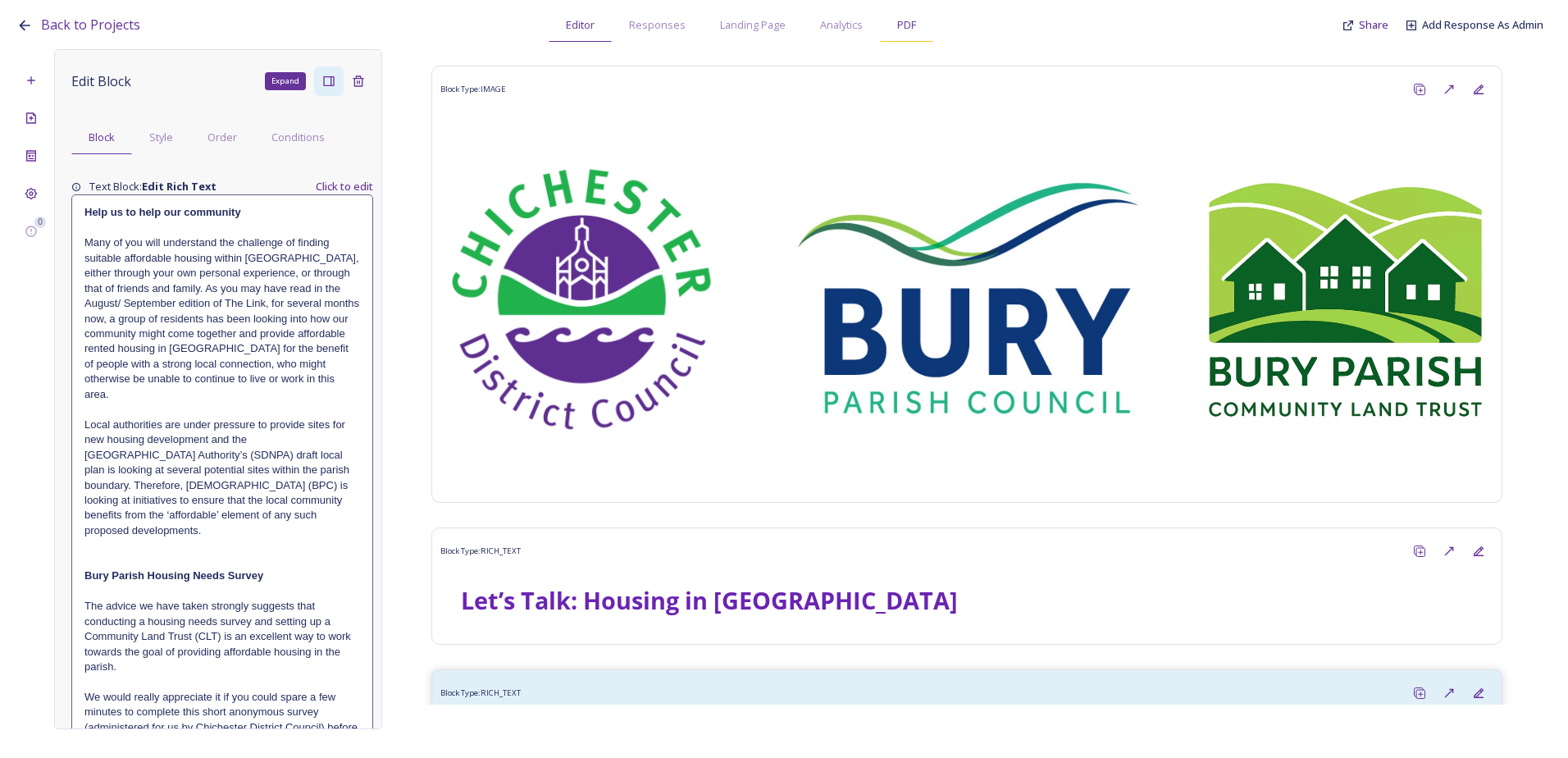
click at [897, 29] on span "PDF" at bounding box center [906, 25] width 19 height 16
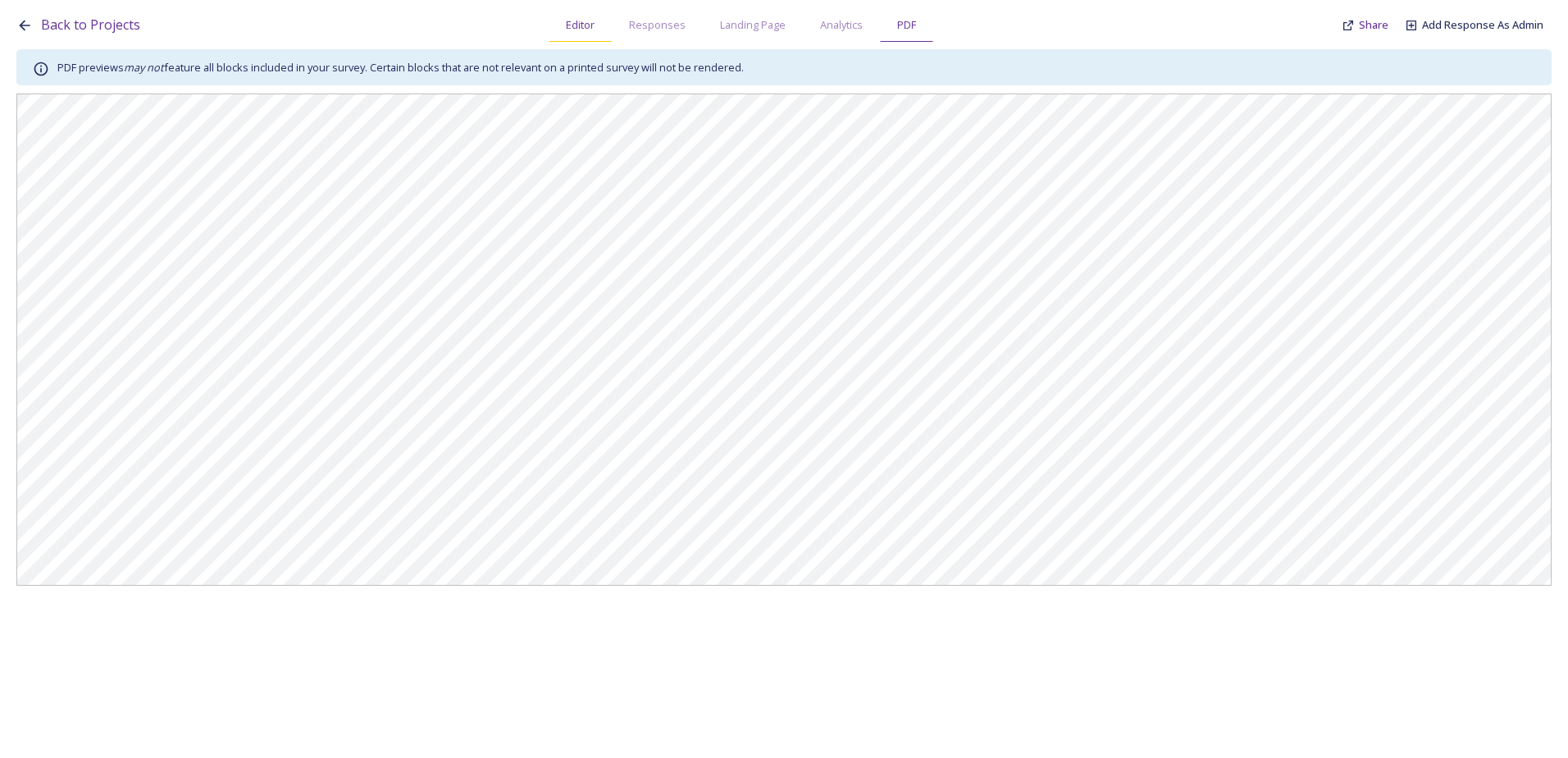
click at [565, 24] on div "Editor" at bounding box center [580, 24] width 64 height 33
